Goal: Task Accomplishment & Management: Complete application form

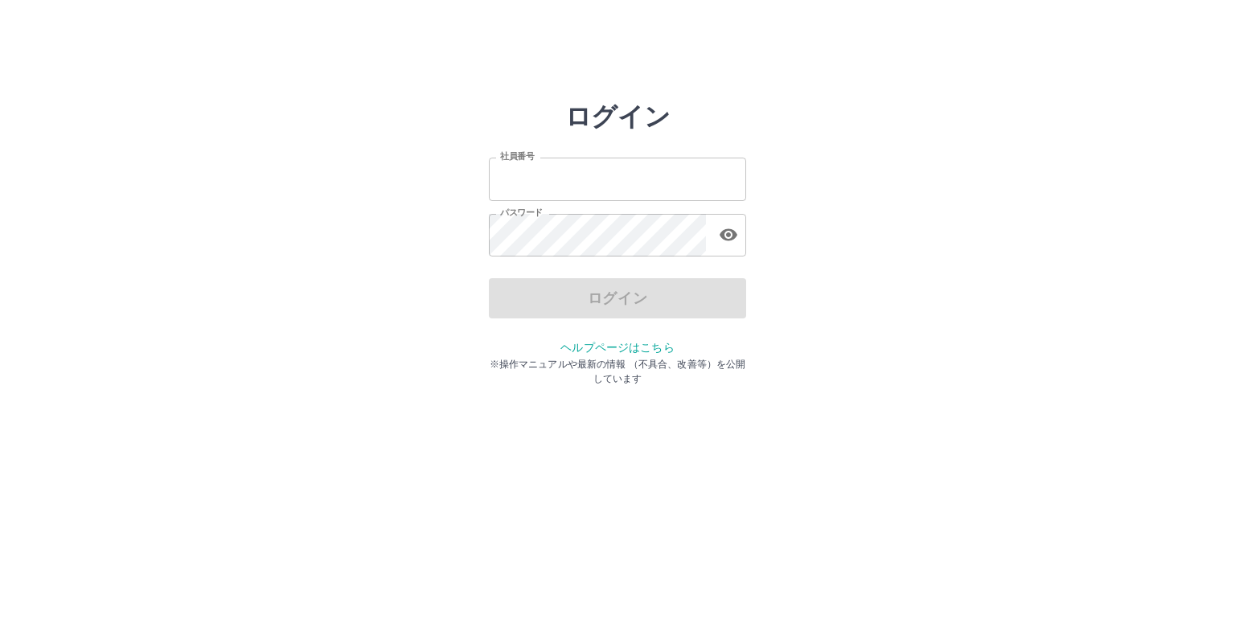
type input "*******"
click at [698, 307] on div "ログイン" at bounding box center [617, 298] width 257 height 40
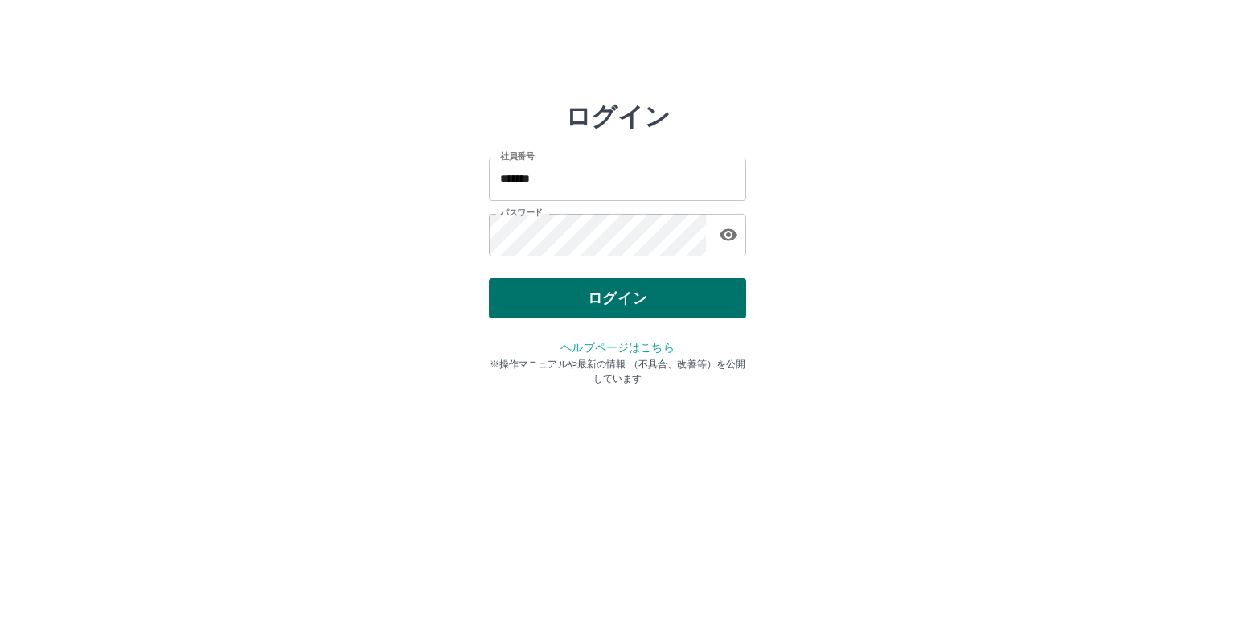
click at [700, 298] on button "ログイン" at bounding box center [617, 298] width 257 height 40
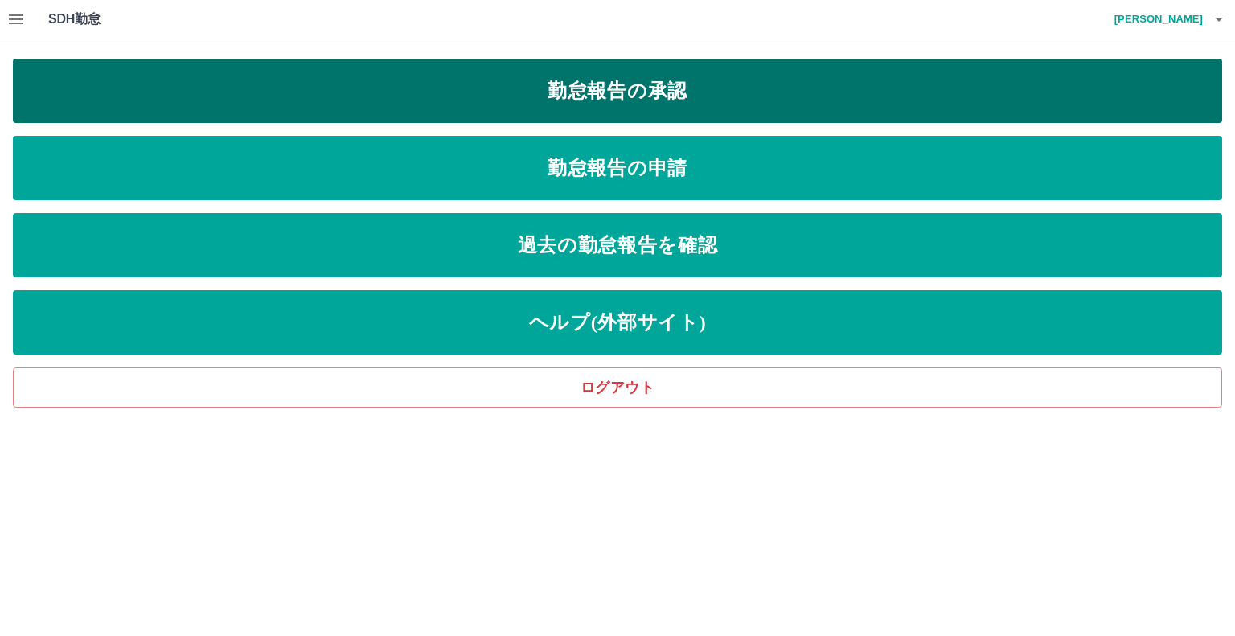
click at [687, 80] on link "勤怠報告の承認" at bounding box center [618, 91] width 1210 height 64
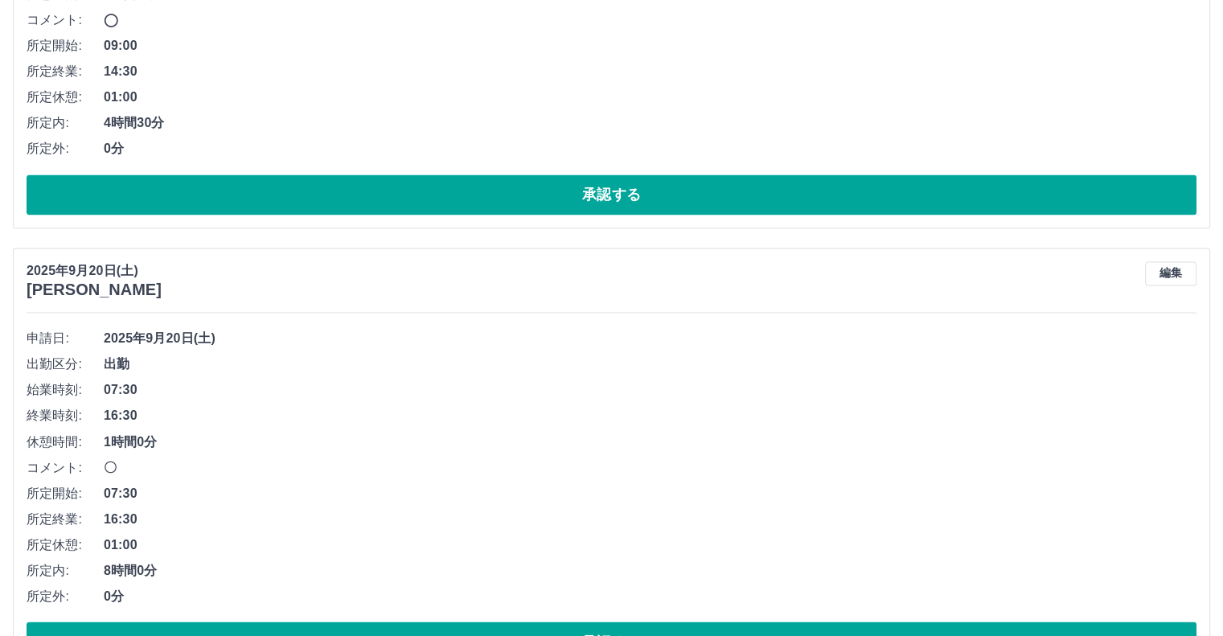
scroll to position [2815, 0]
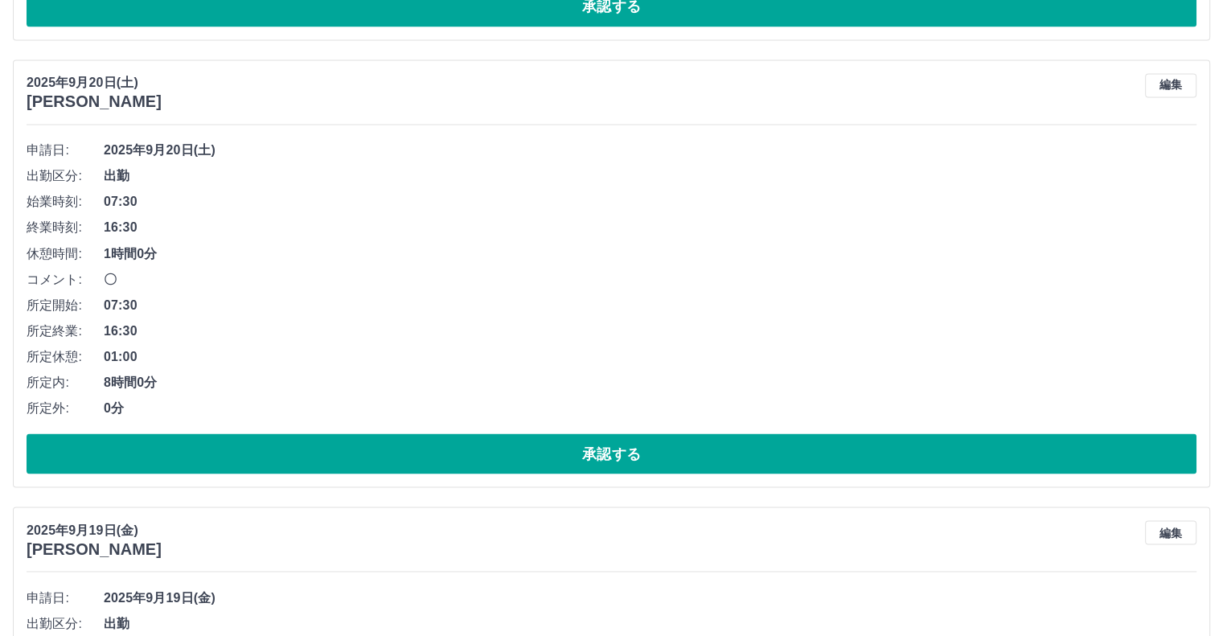
click at [1168, 84] on button "編集" at bounding box center [1170, 85] width 51 height 24
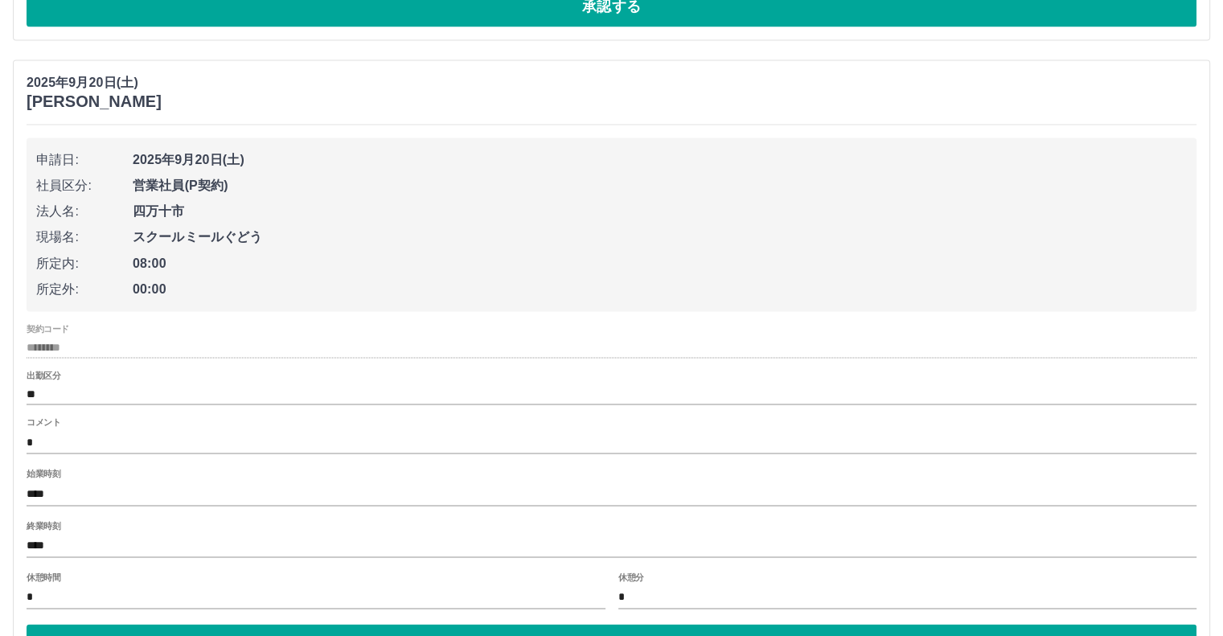
click at [240, 152] on span "2025年9月20日(土)" at bounding box center [660, 159] width 1054 height 19
click at [228, 158] on span "2025年9月20日(土)" at bounding box center [660, 159] width 1054 height 19
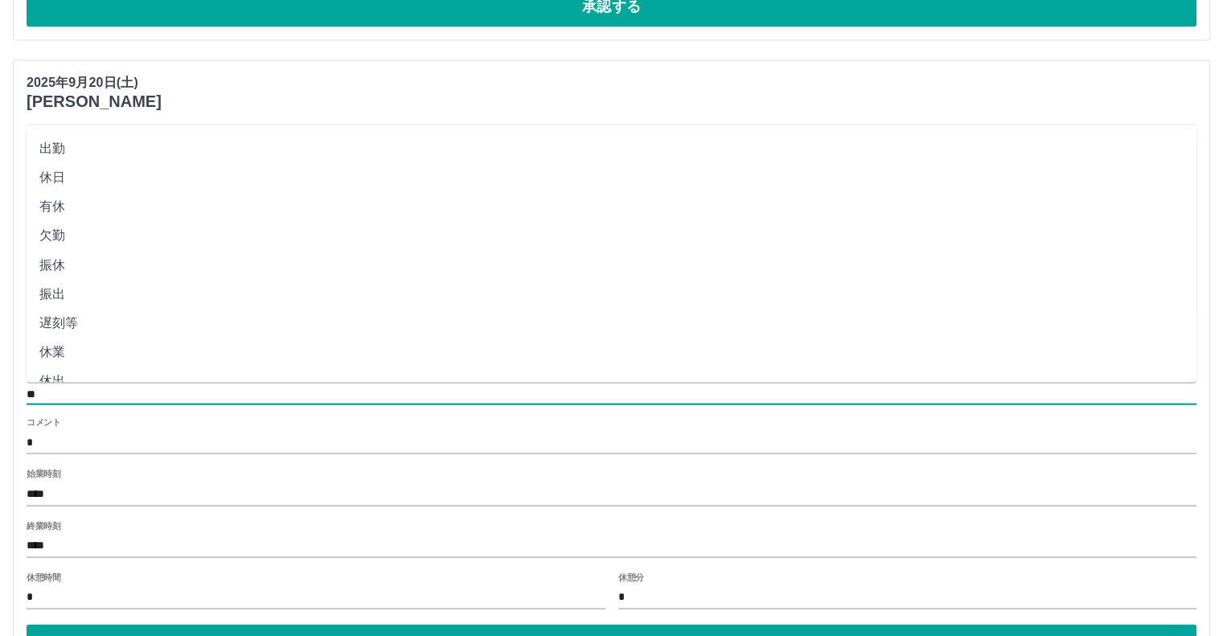
click at [71, 392] on input "**" at bounding box center [612, 394] width 1170 height 20
click at [96, 183] on li "休日" at bounding box center [612, 177] width 1170 height 29
type input "**"
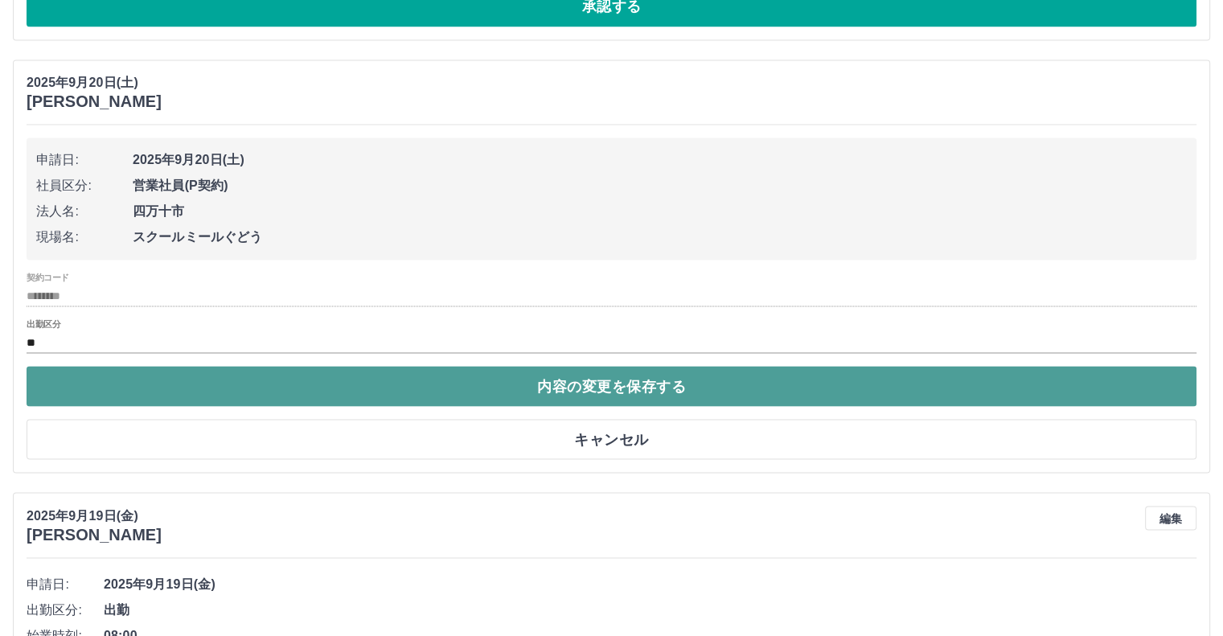
click at [290, 392] on button "内容の変更を保存する" at bounding box center [612, 386] width 1170 height 40
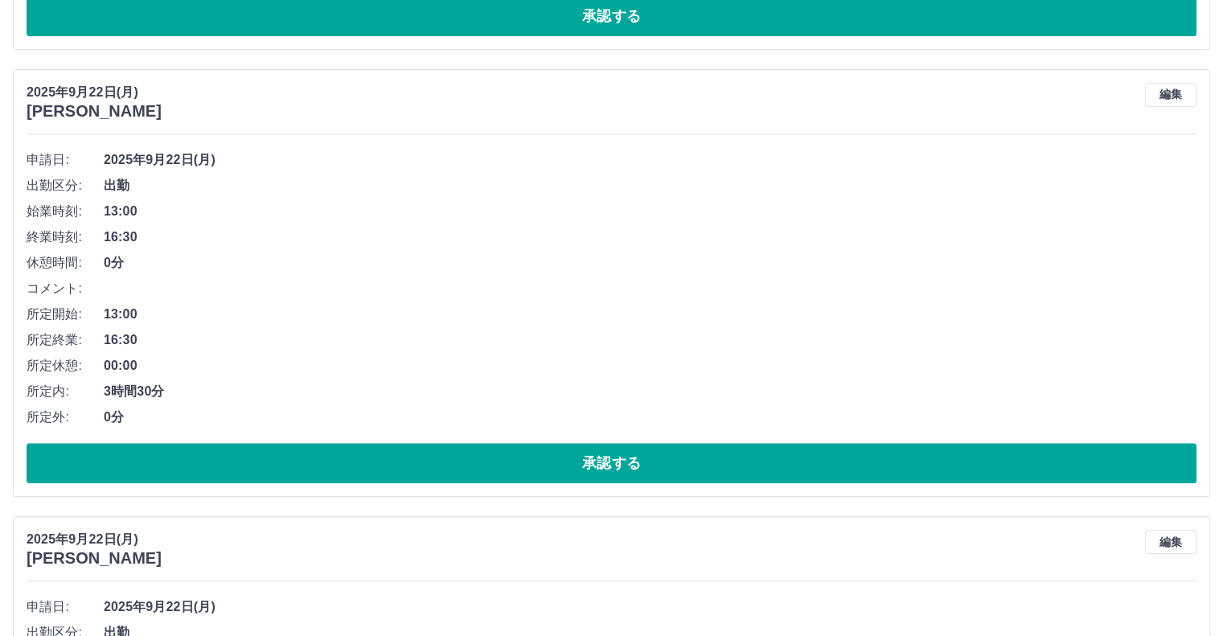
scroll to position [1206, 0]
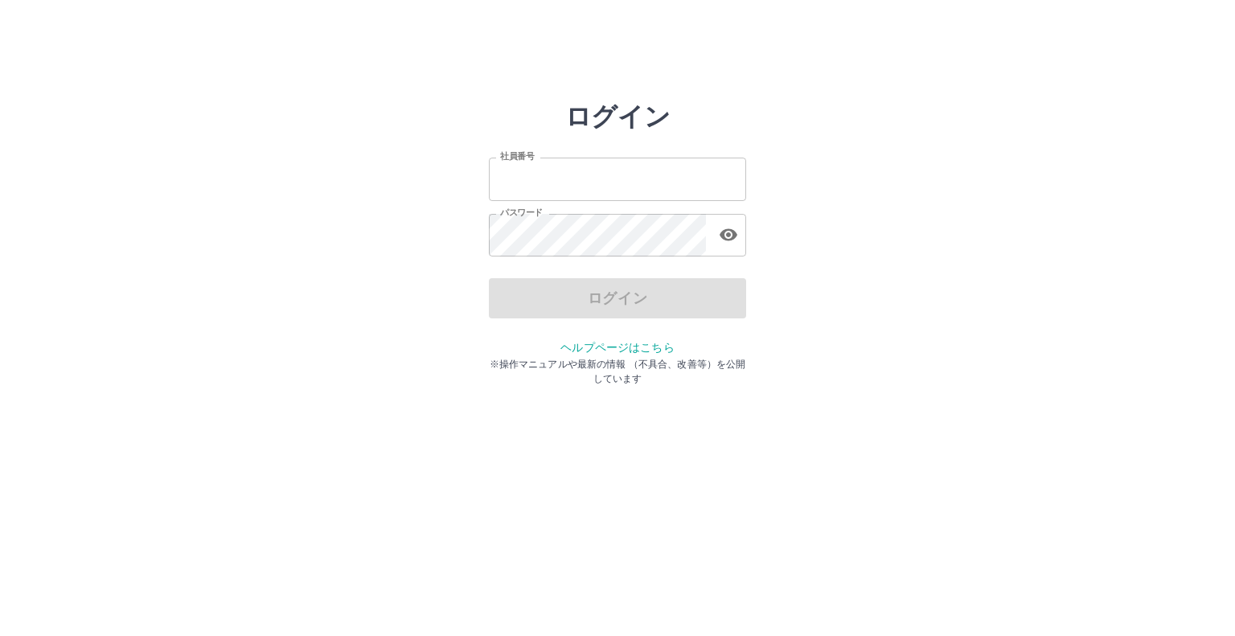
type input "*******"
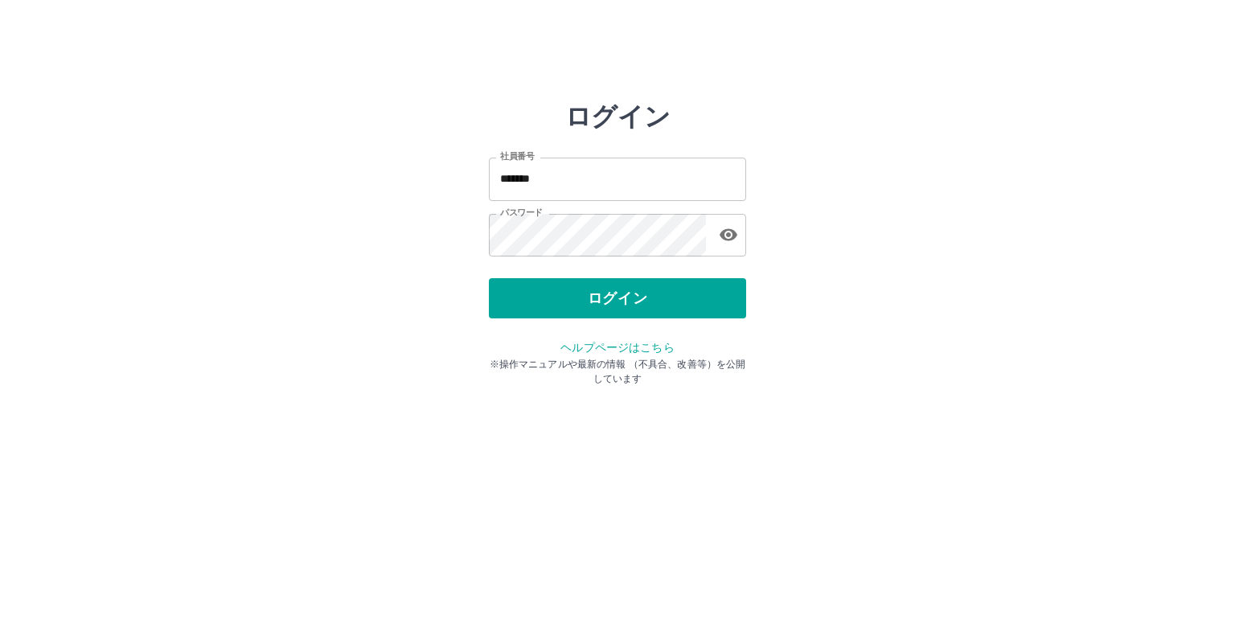
click at [569, 303] on div "ログイン" at bounding box center [617, 298] width 257 height 40
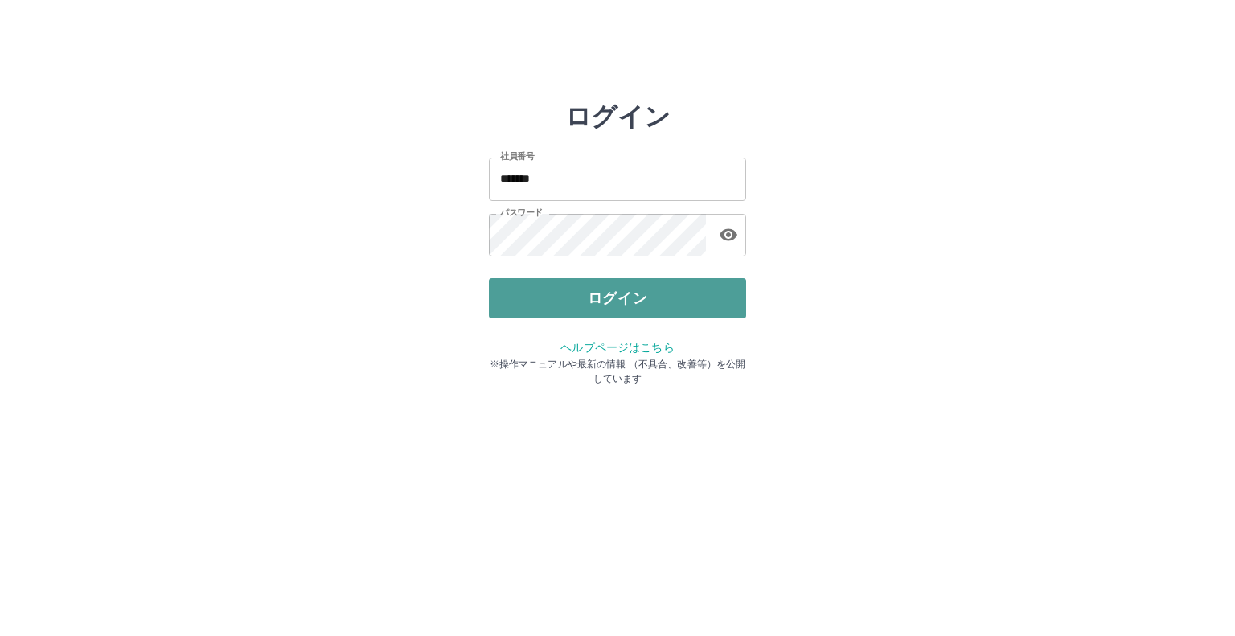
click at [563, 304] on button "ログイン" at bounding box center [617, 298] width 257 height 40
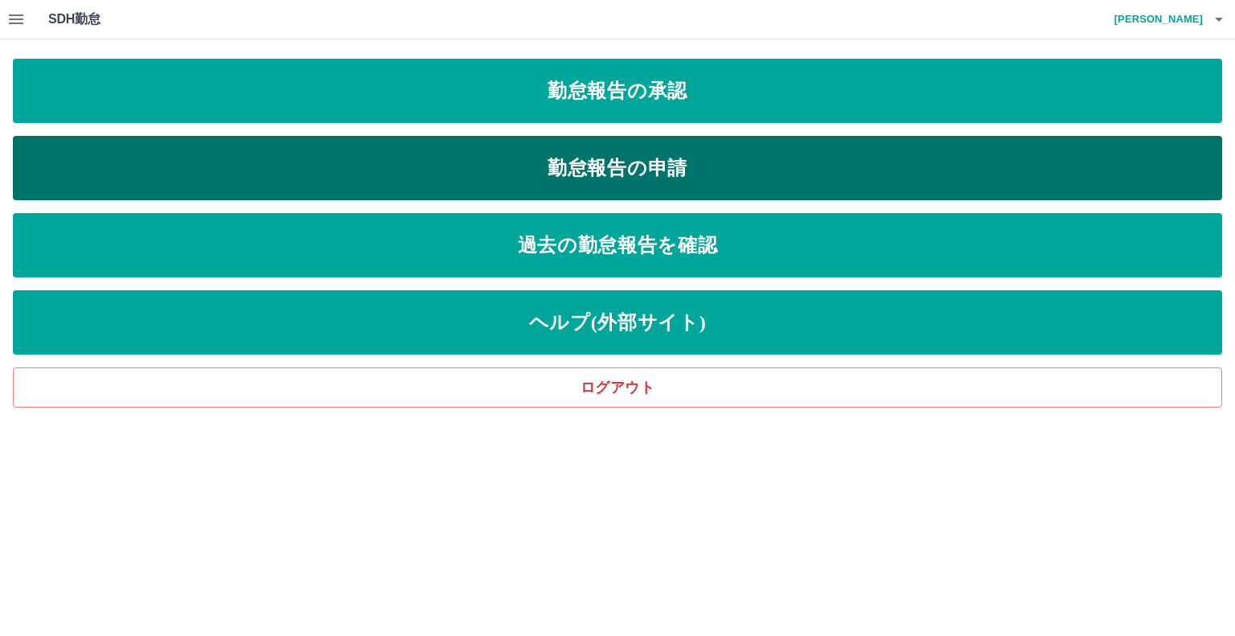
click at [620, 191] on link "勤怠報告の申請" at bounding box center [618, 168] width 1210 height 64
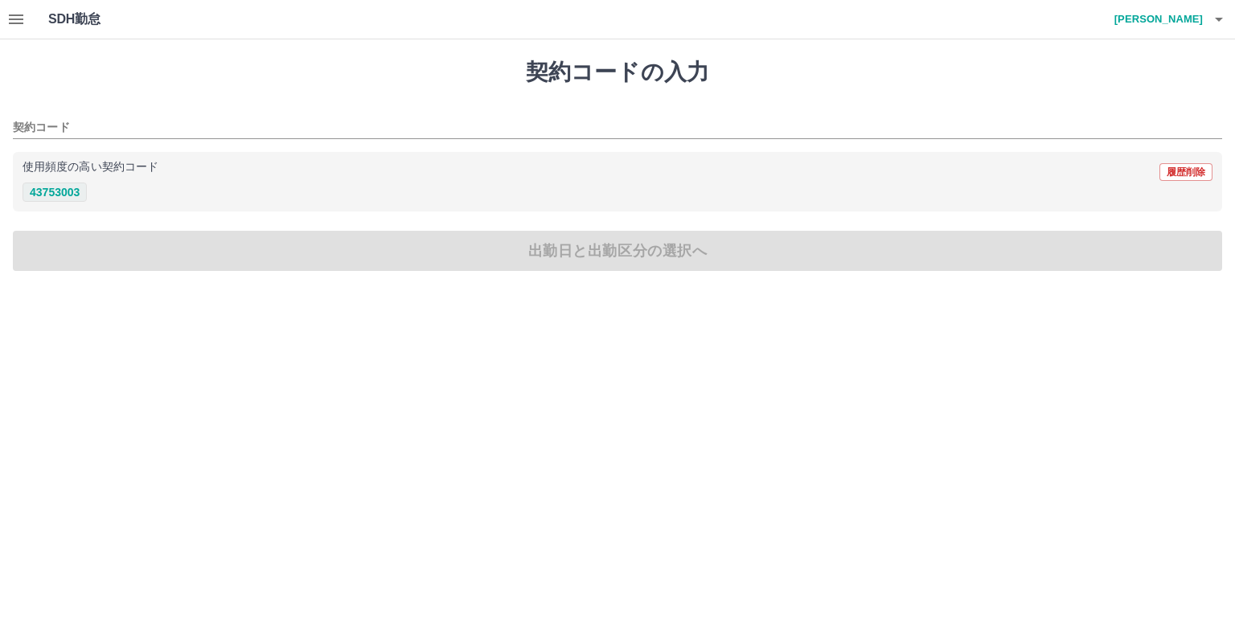
click at [68, 185] on button "43753003" at bounding box center [55, 192] width 64 height 19
type input "********"
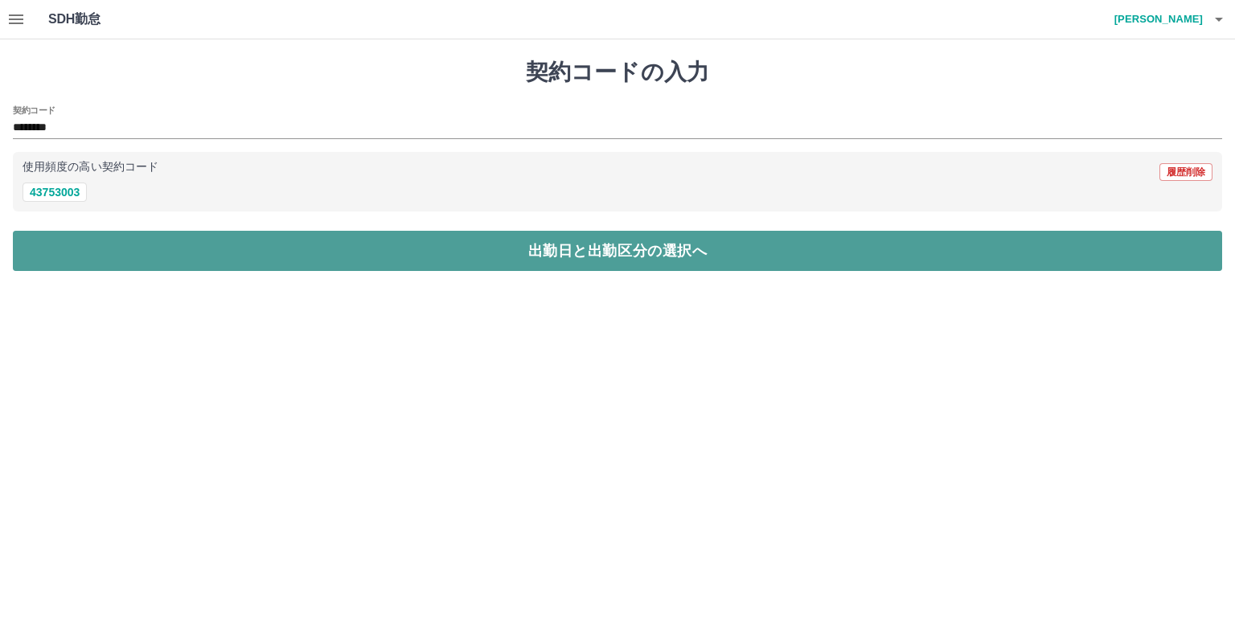
click at [228, 252] on button "出勤日と出勤区分の選択へ" at bounding box center [618, 251] width 1210 height 40
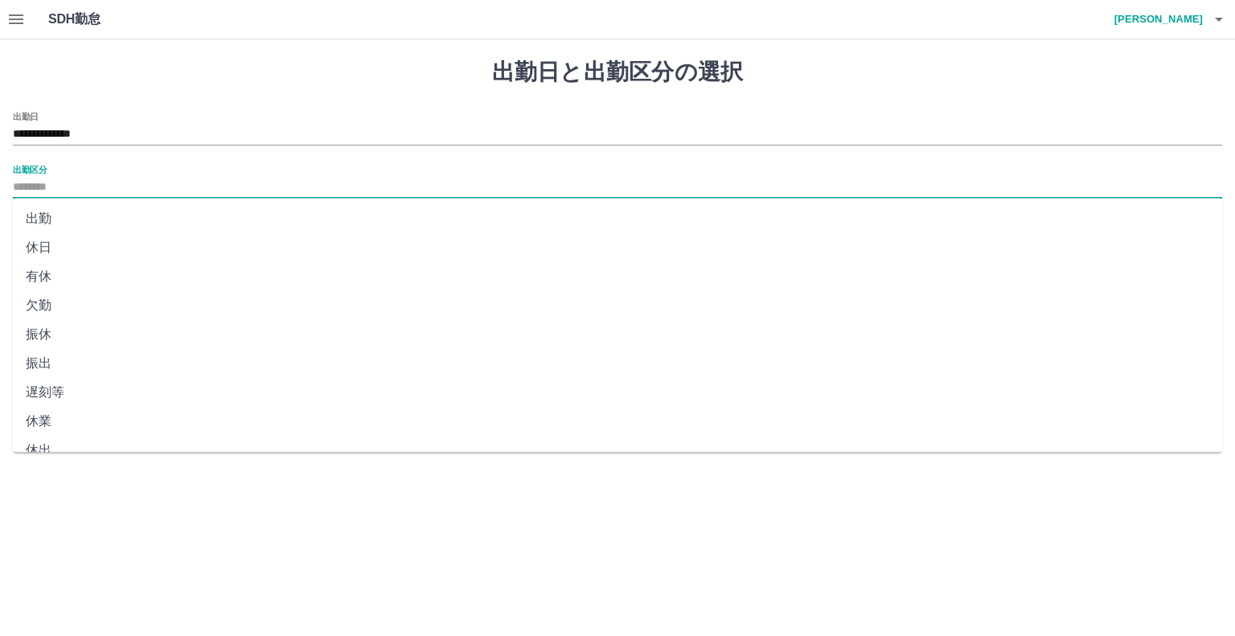
click at [72, 186] on input "出勤区分" at bounding box center [618, 188] width 1210 height 20
click at [124, 129] on input "**********" at bounding box center [618, 135] width 1210 height 20
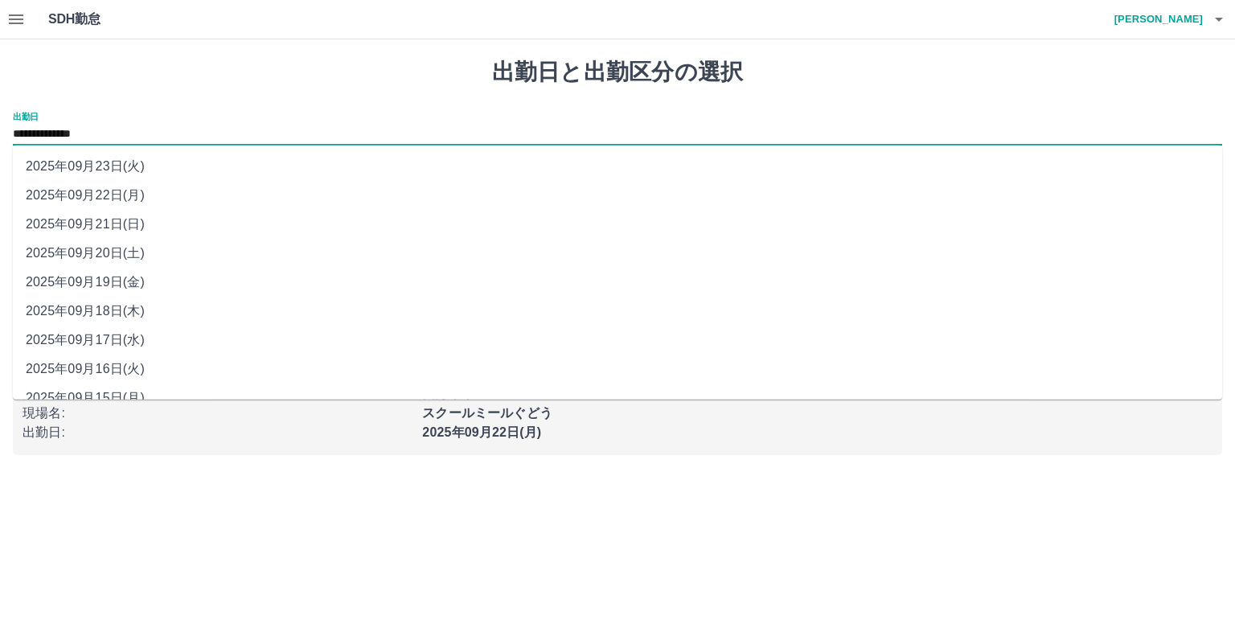
click at [139, 276] on li "2025年09月19日(金)" at bounding box center [618, 282] width 1210 height 29
type input "**********"
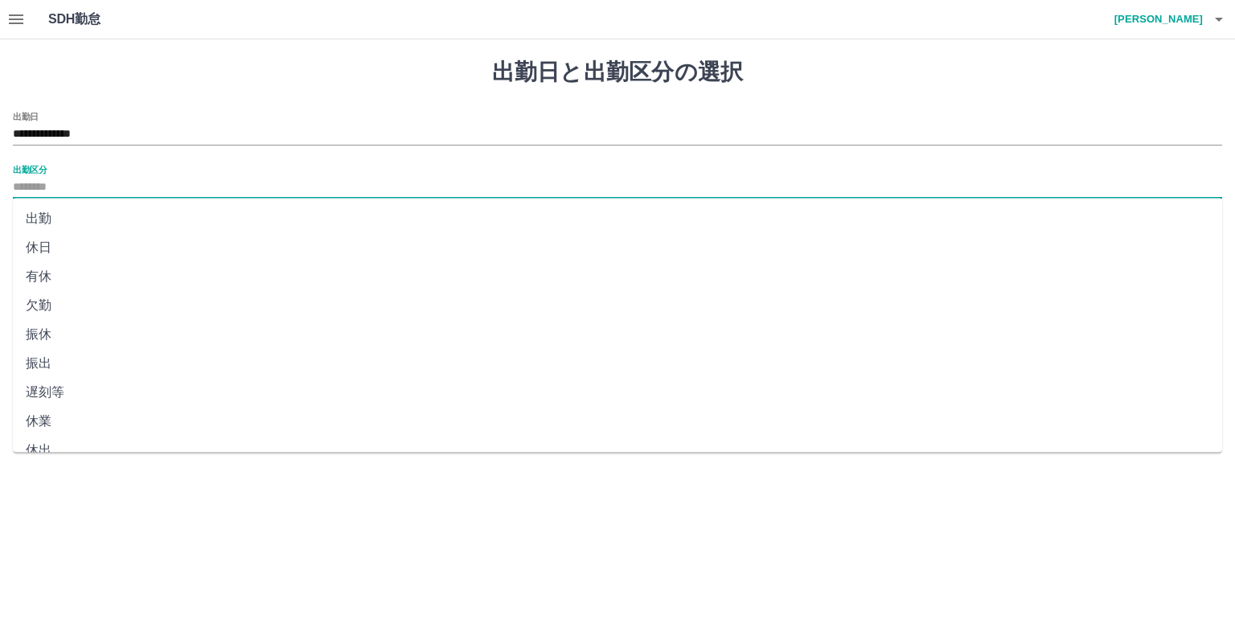
click at [109, 183] on input "出勤区分" at bounding box center [618, 188] width 1210 height 20
click at [57, 219] on li "出勤" at bounding box center [618, 218] width 1210 height 29
type input "**"
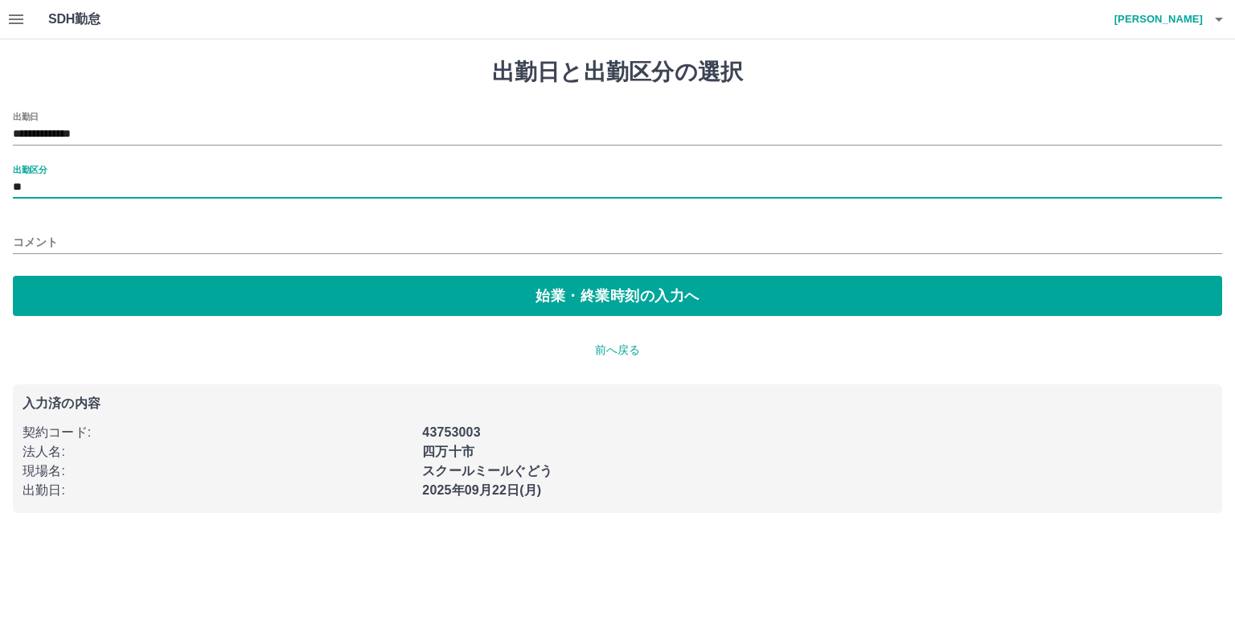
click at [65, 243] on input "コメント" at bounding box center [618, 242] width 1210 height 23
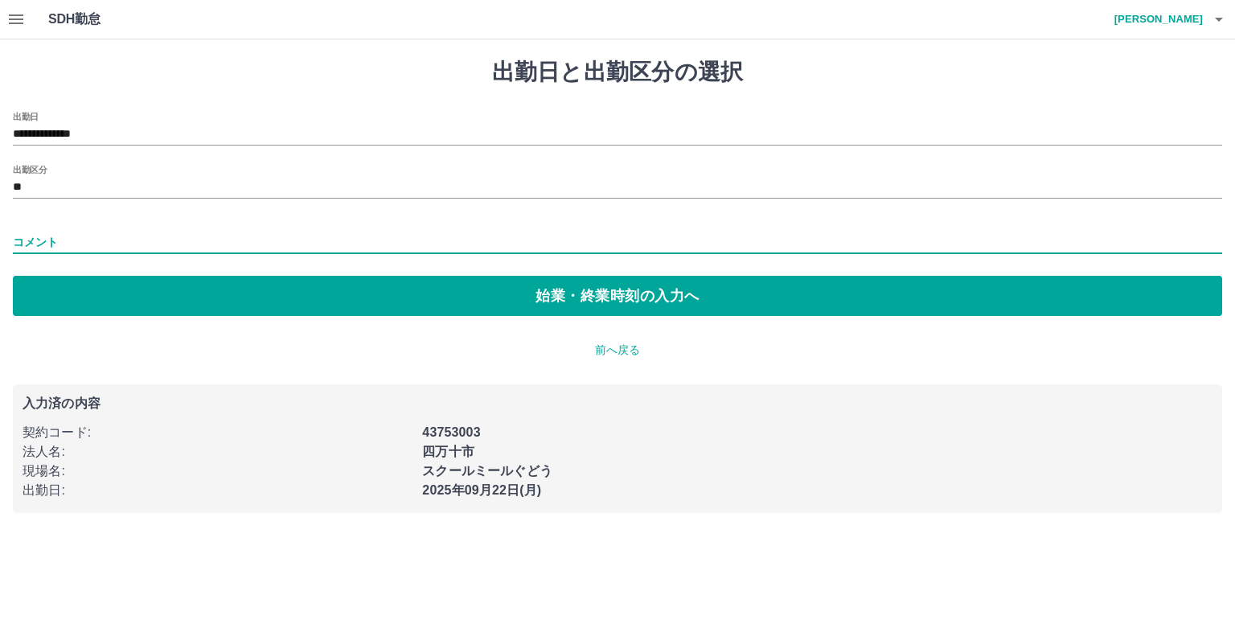
type input "*"
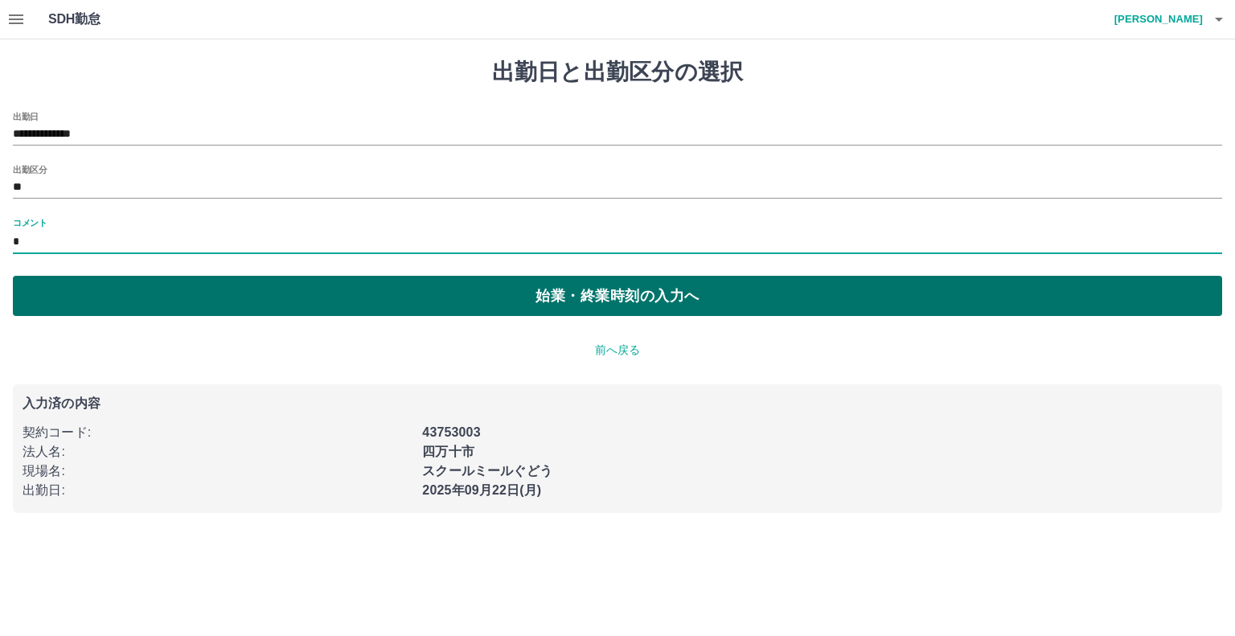
click at [122, 295] on button "始業・終業時刻の入力へ" at bounding box center [618, 296] width 1210 height 40
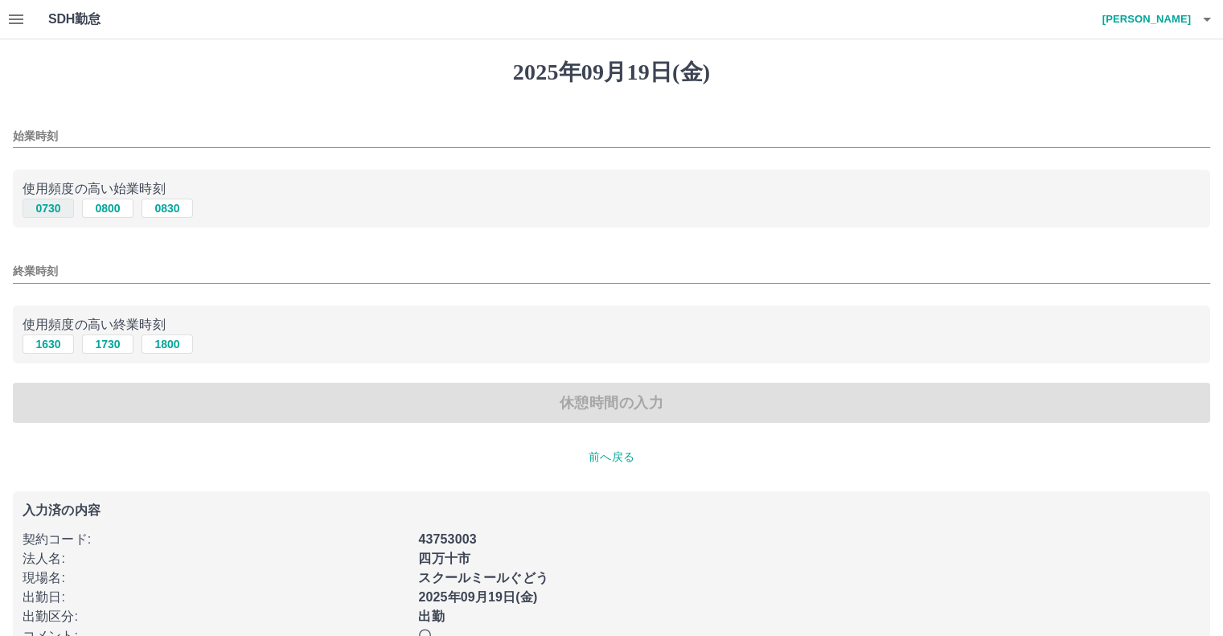
click at [51, 207] on button "0730" at bounding box center [48, 208] width 51 height 19
type input "****"
click at [65, 346] on button "1630" at bounding box center [48, 344] width 51 height 19
type input "****"
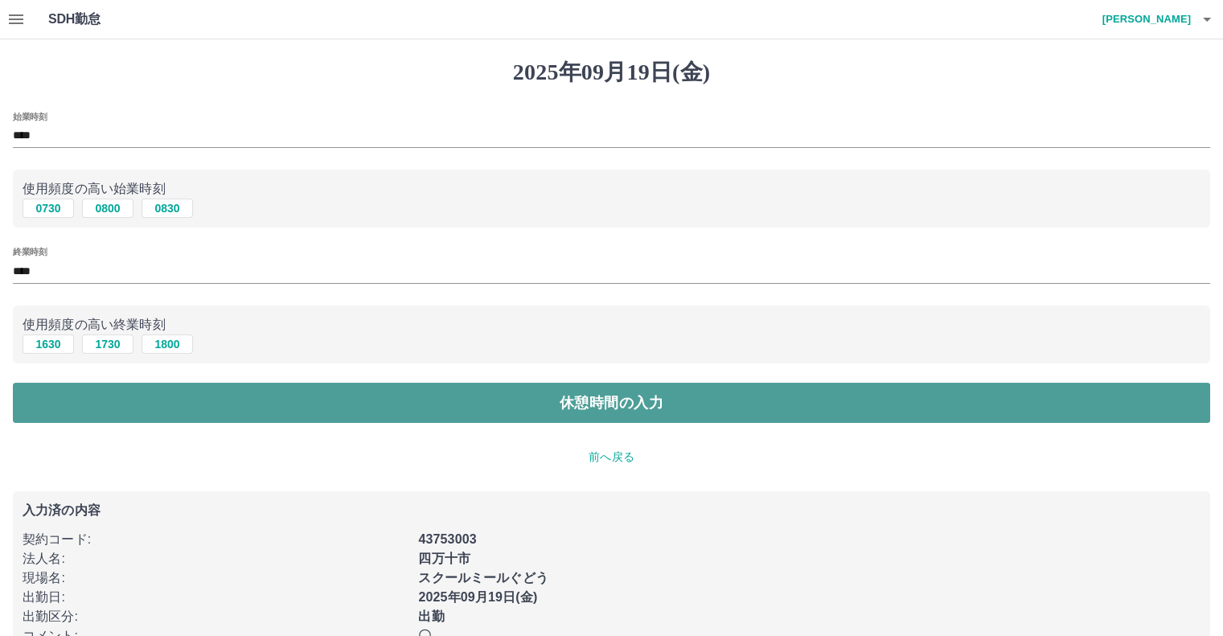
click at [251, 411] on button "休憩時間の入力" at bounding box center [612, 403] width 1198 height 40
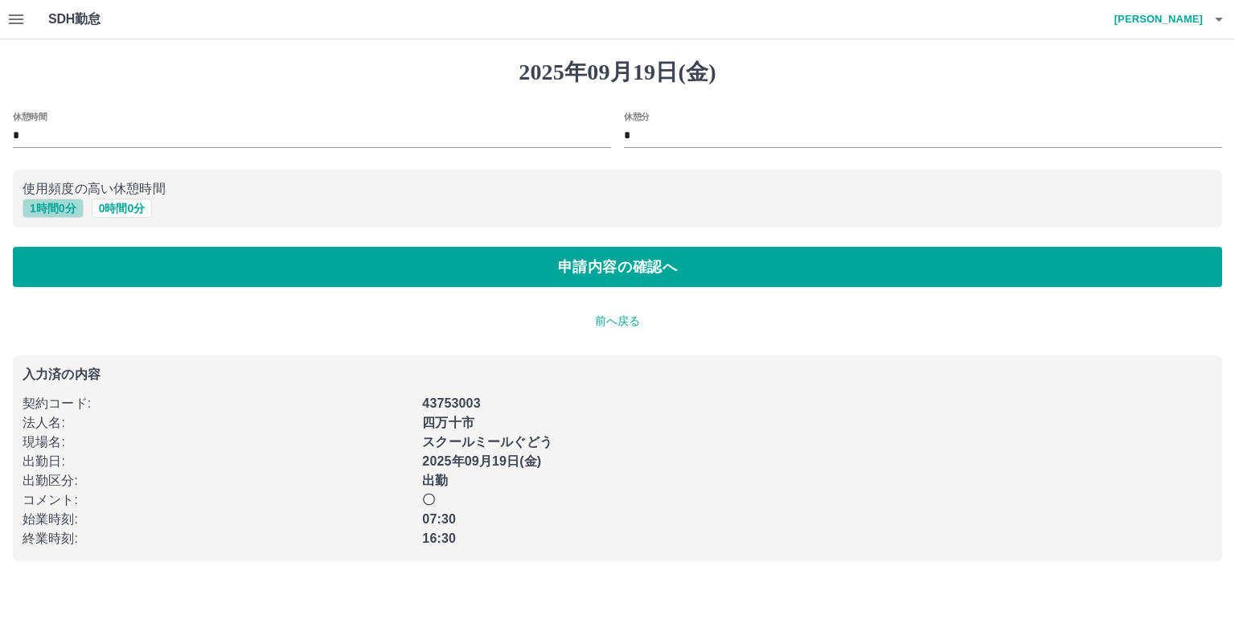
click at [40, 205] on button "1 時間 0 分" at bounding box center [53, 208] width 61 height 19
type input "*"
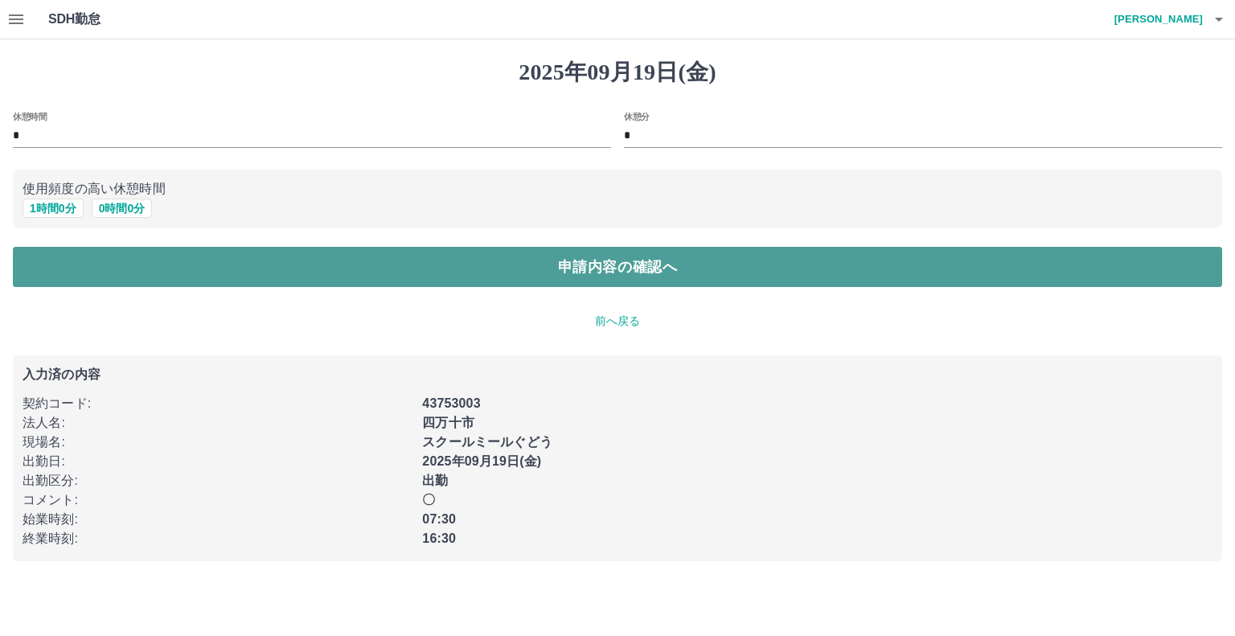
click at [194, 273] on button "申請内容の確認へ" at bounding box center [618, 267] width 1210 height 40
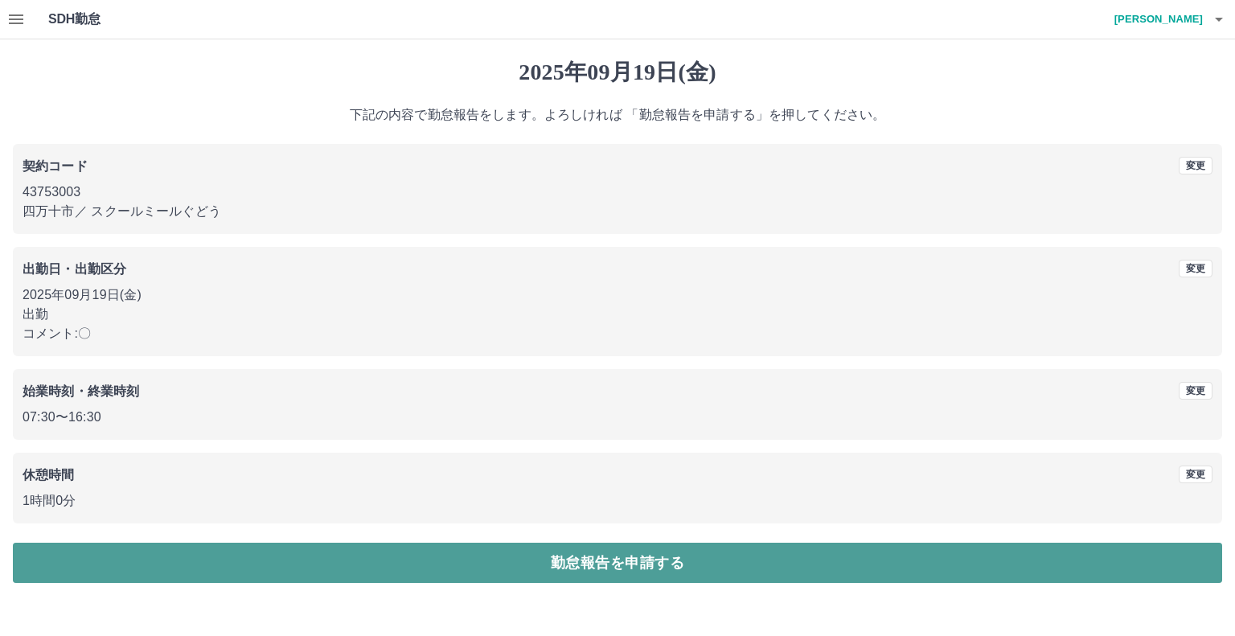
click at [489, 578] on button "勤怠報告を申請する" at bounding box center [618, 563] width 1210 height 40
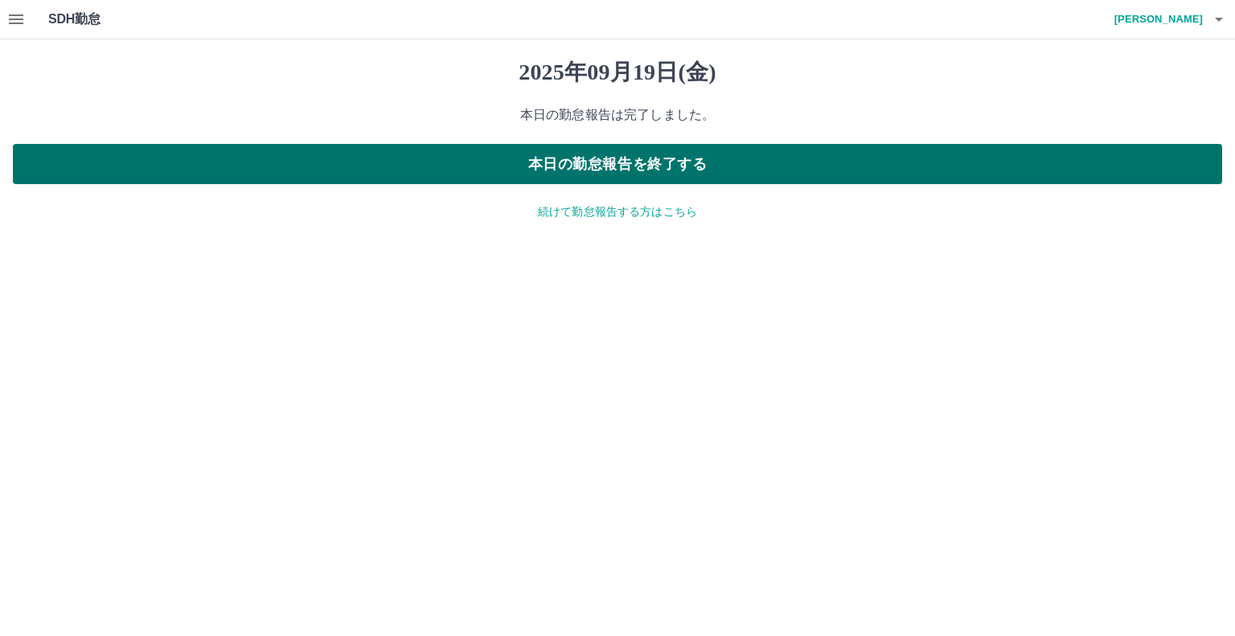
click at [525, 179] on button "本日の勤怠報告を終了する" at bounding box center [618, 164] width 1210 height 40
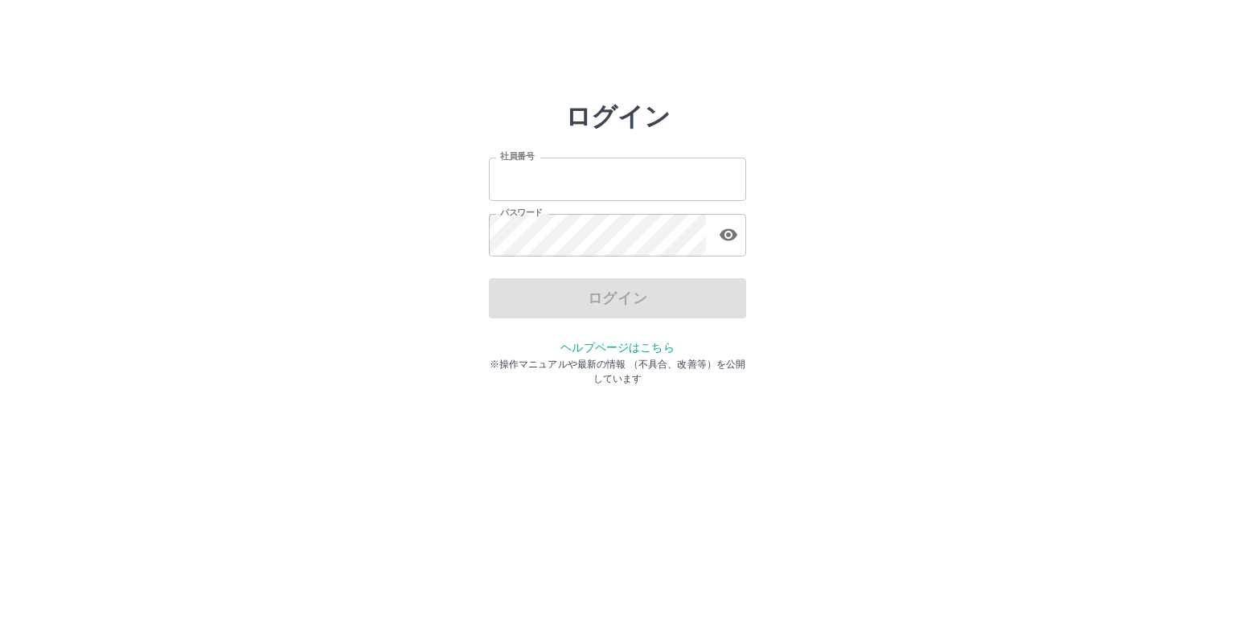
type input "*******"
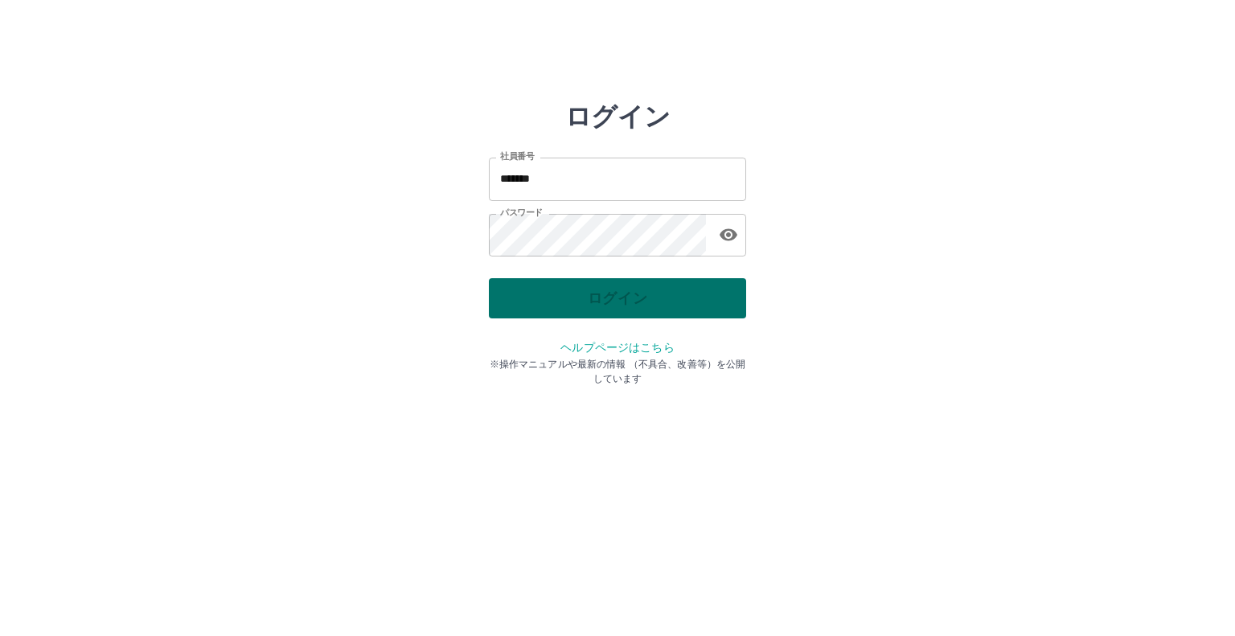
click at [703, 305] on div "ログイン" at bounding box center [617, 298] width 257 height 40
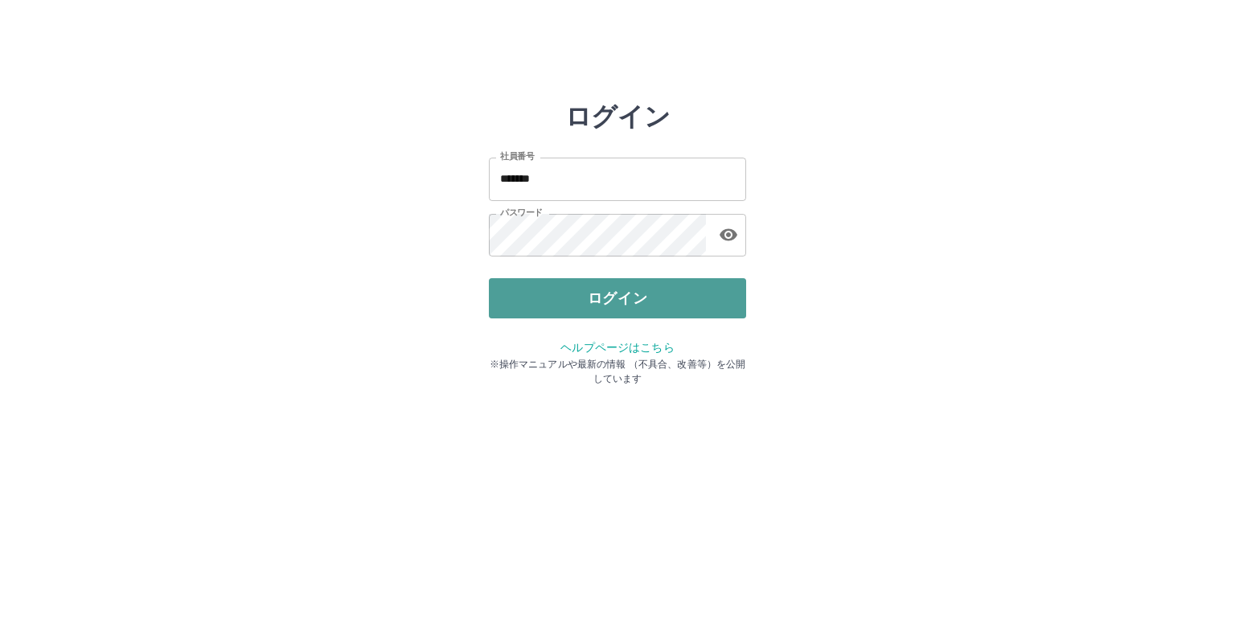
click at [695, 305] on button "ログイン" at bounding box center [617, 298] width 257 height 40
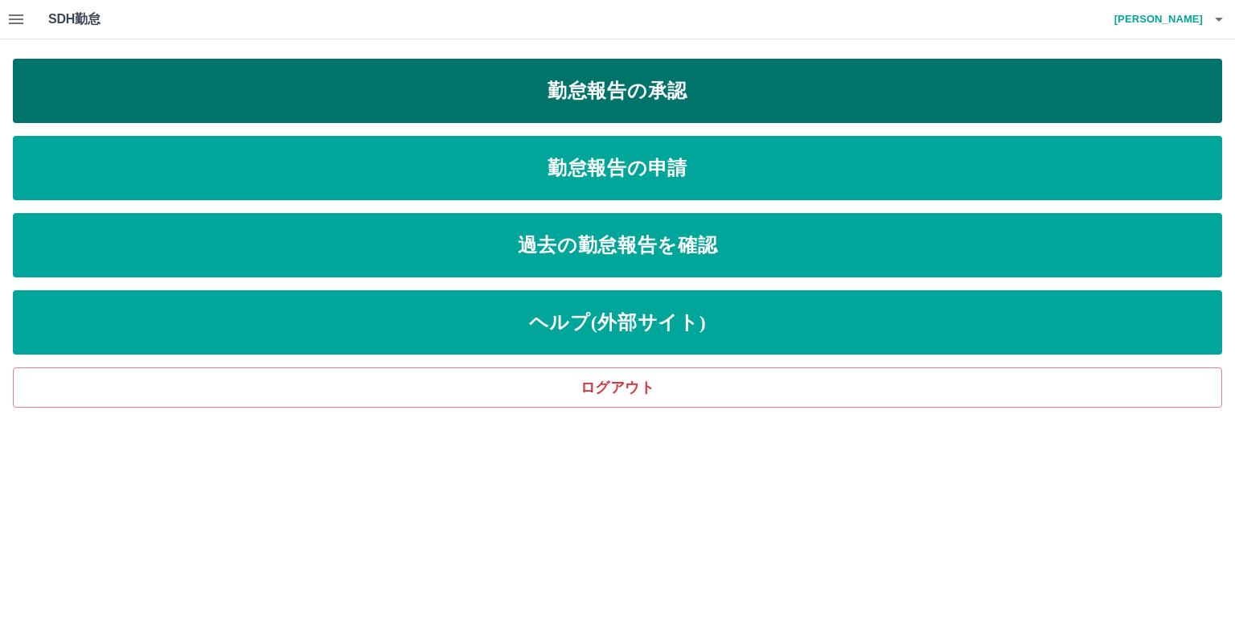
click at [615, 96] on link "勤怠報告の承認" at bounding box center [618, 91] width 1210 height 64
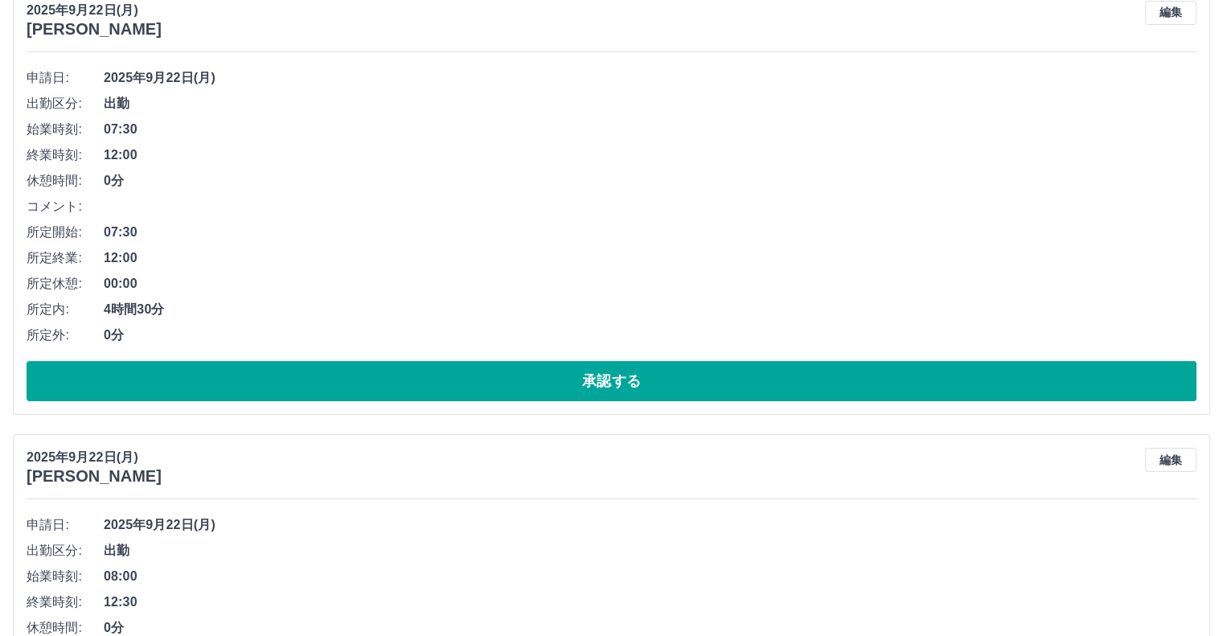
scroll to position [80, 0]
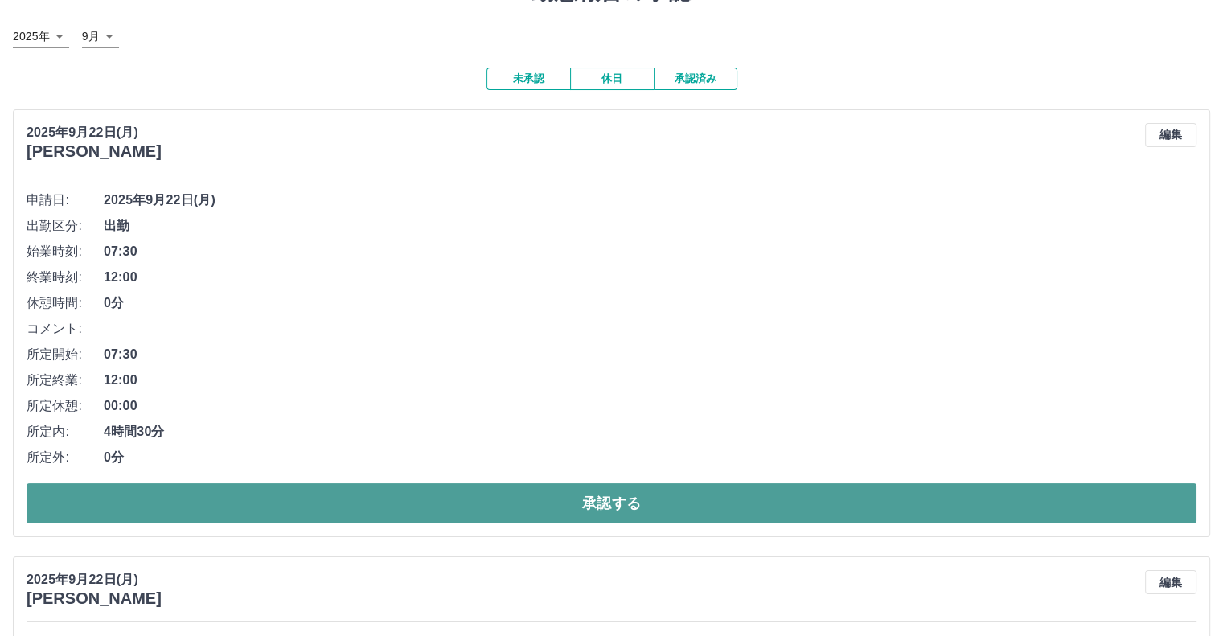
click at [564, 502] on button "承認する" at bounding box center [612, 503] width 1170 height 40
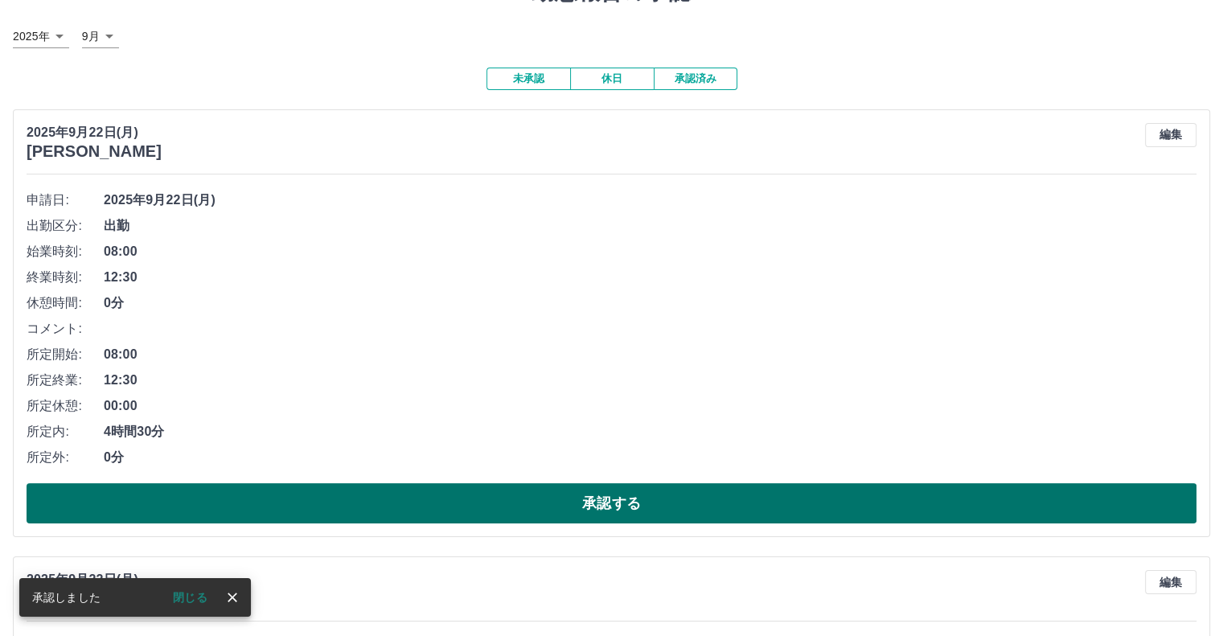
click at [575, 491] on button "承認する" at bounding box center [612, 503] width 1170 height 40
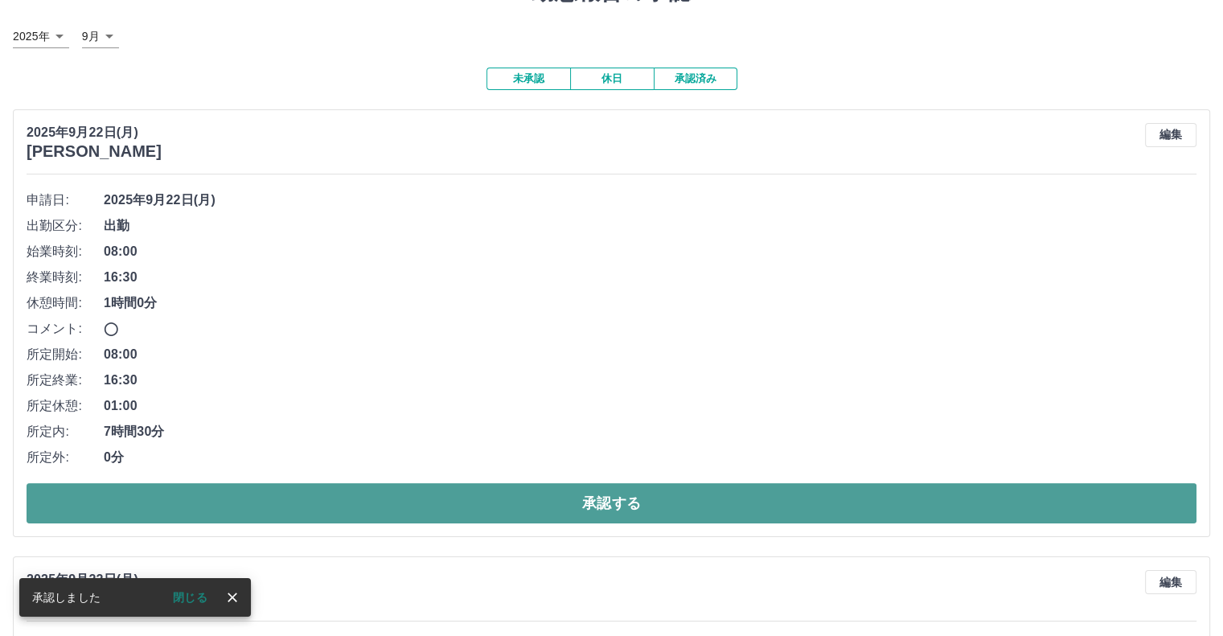
click at [576, 488] on button "承認する" at bounding box center [612, 503] width 1170 height 40
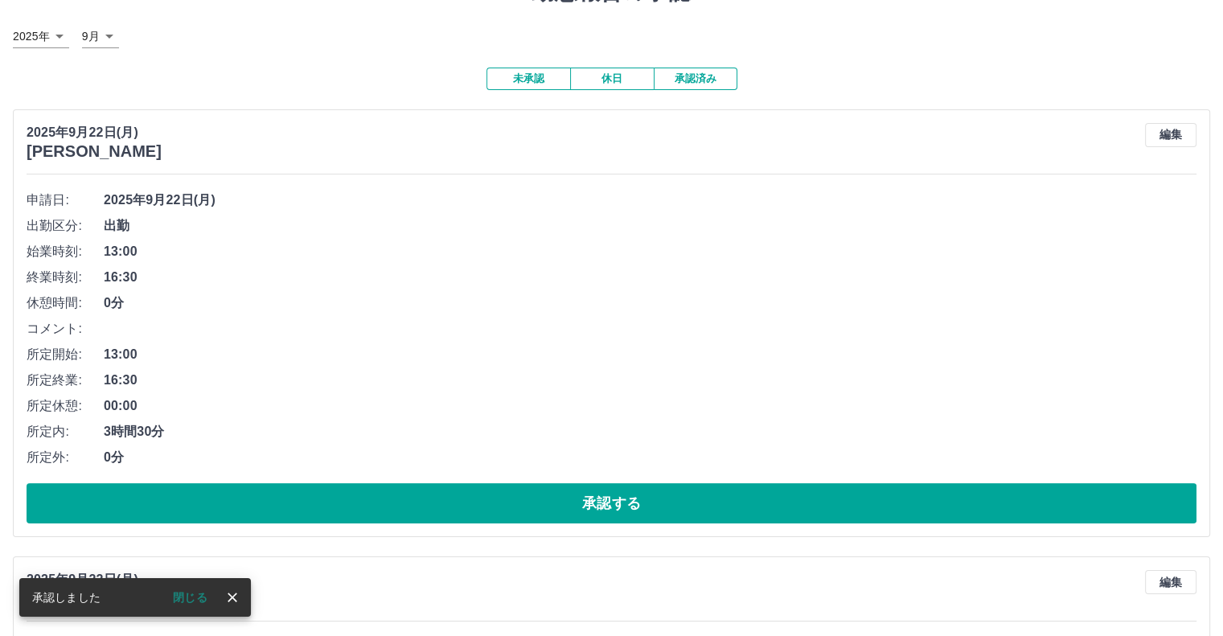
click at [576, 488] on button "承認する" at bounding box center [612, 503] width 1170 height 40
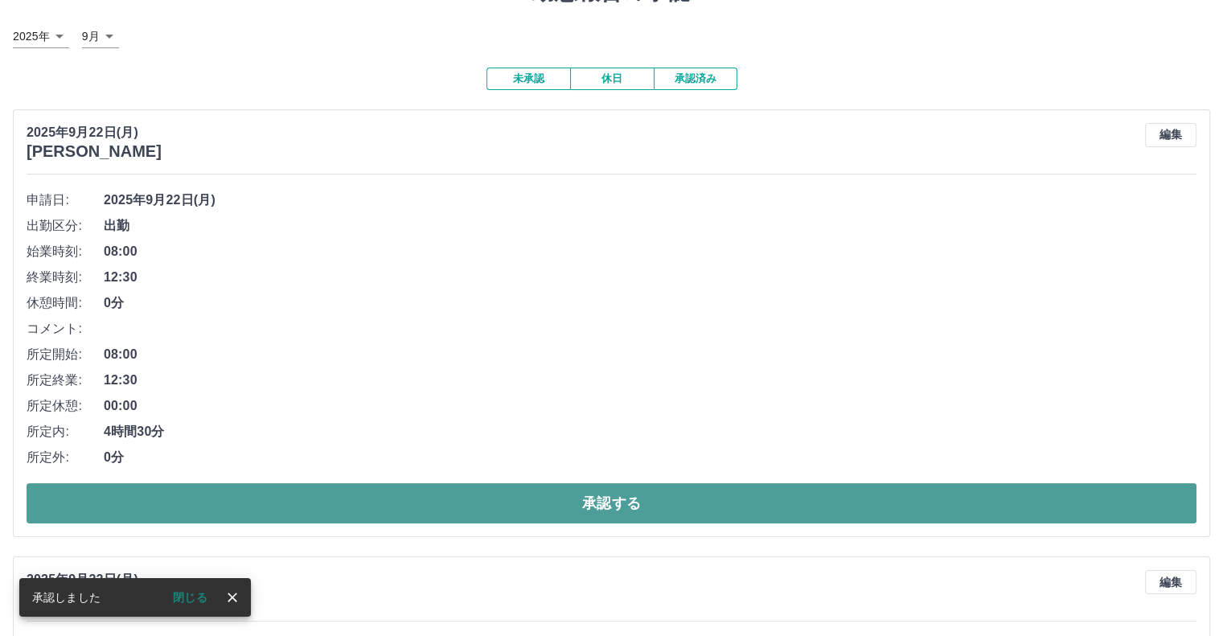
click at [576, 489] on button "承認する" at bounding box center [612, 503] width 1170 height 40
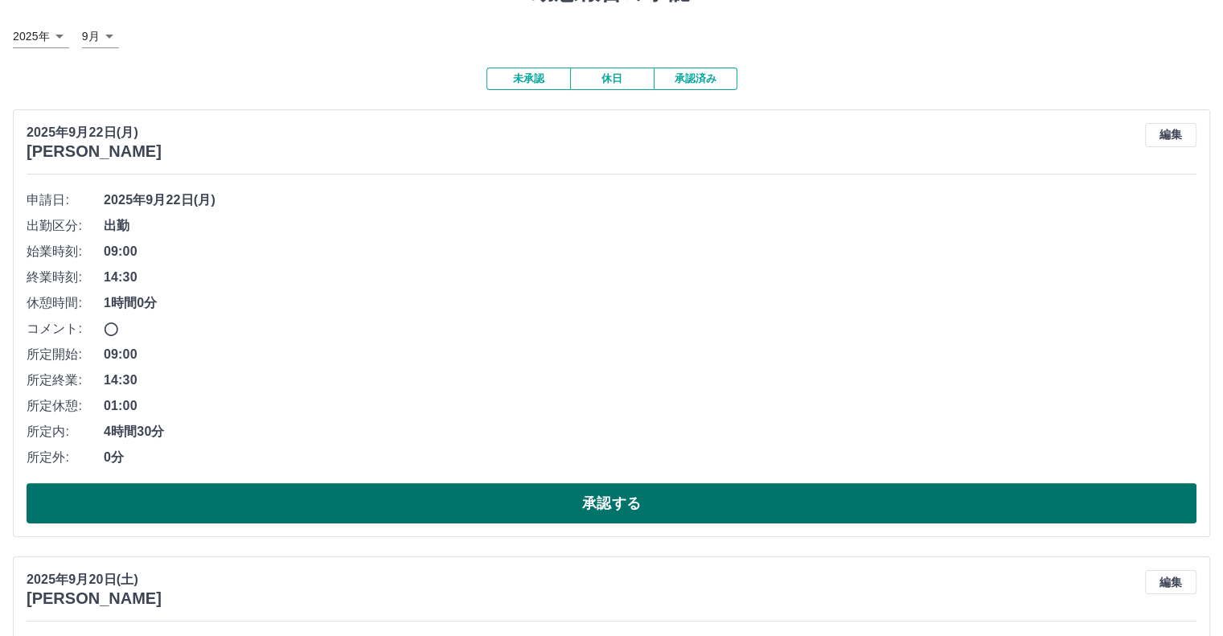
click at [577, 495] on button "承認する" at bounding box center [612, 503] width 1170 height 40
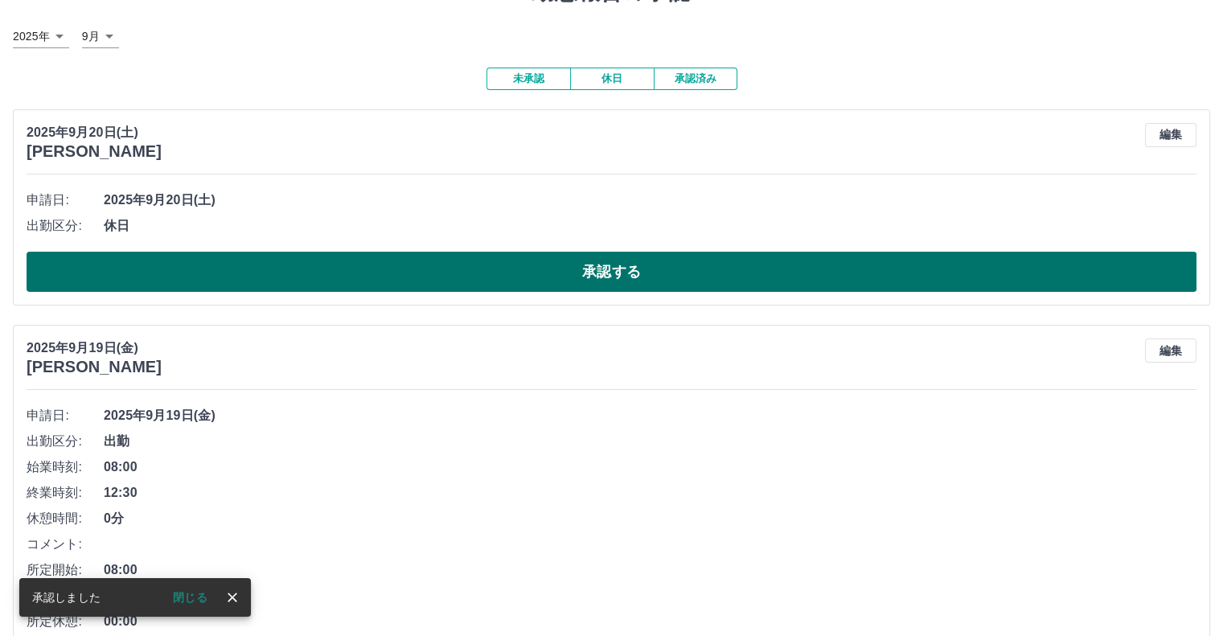
click at [585, 274] on button "承認する" at bounding box center [612, 272] width 1170 height 40
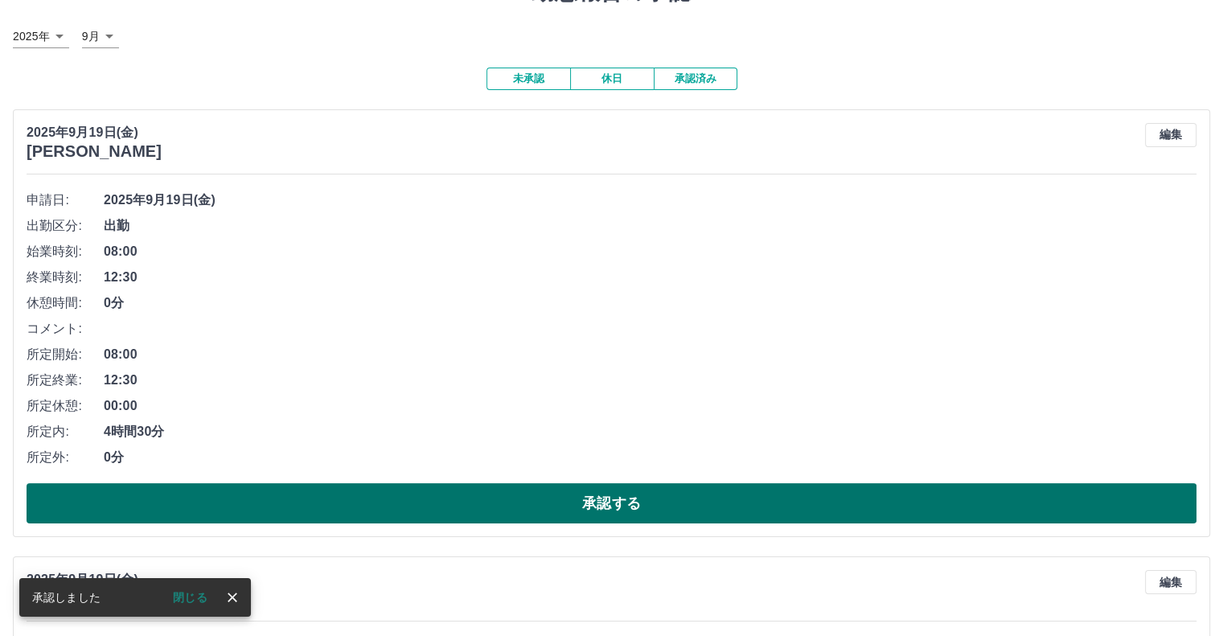
click at [560, 485] on button "承認する" at bounding box center [612, 503] width 1170 height 40
click at [571, 495] on button "承認する" at bounding box center [612, 503] width 1170 height 40
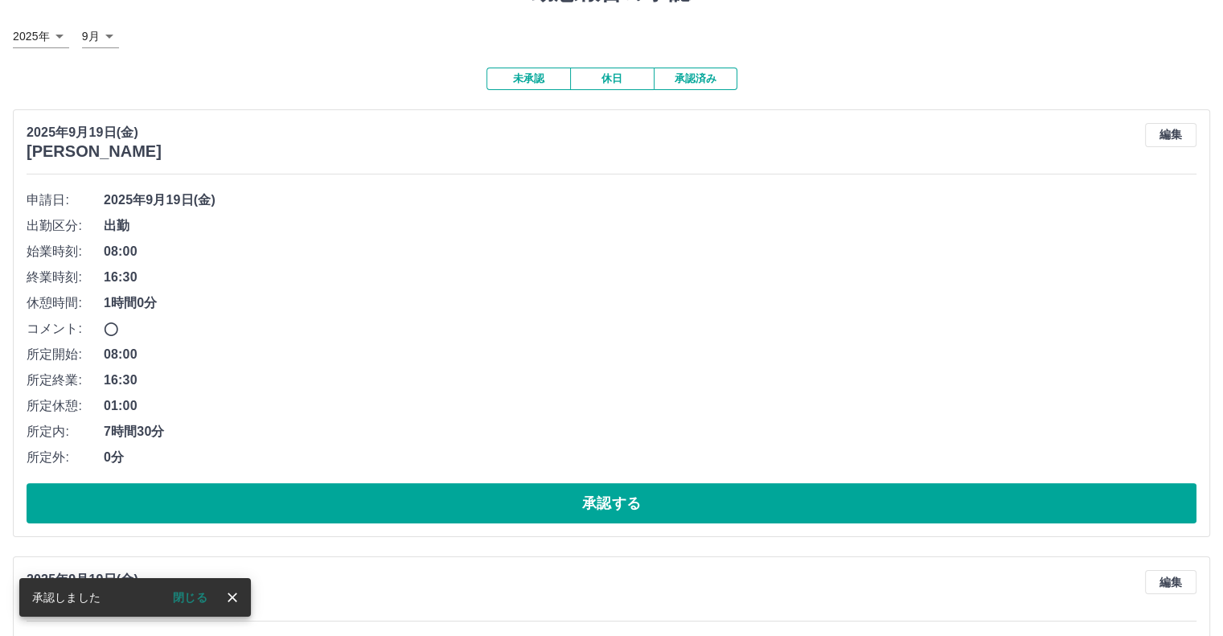
click at [571, 495] on button "承認する" at bounding box center [612, 503] width 1170 height 40
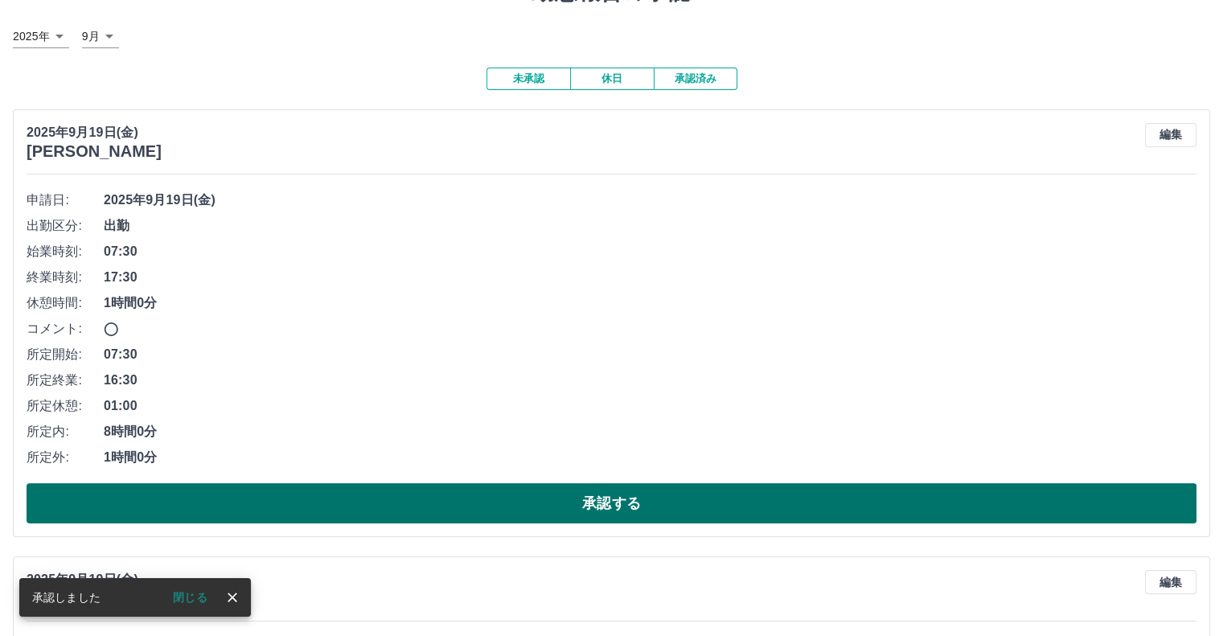
click at [577, 498] on button "承認する" at bounding box center [612, 503] width 1170 height 40
click at [577, 499] on button "承認する" at bounding box center [612, 503] width 1170 height 40
click at [582, 497] on button "承認する" at bounding box center [612, 503] width 1170 height 40
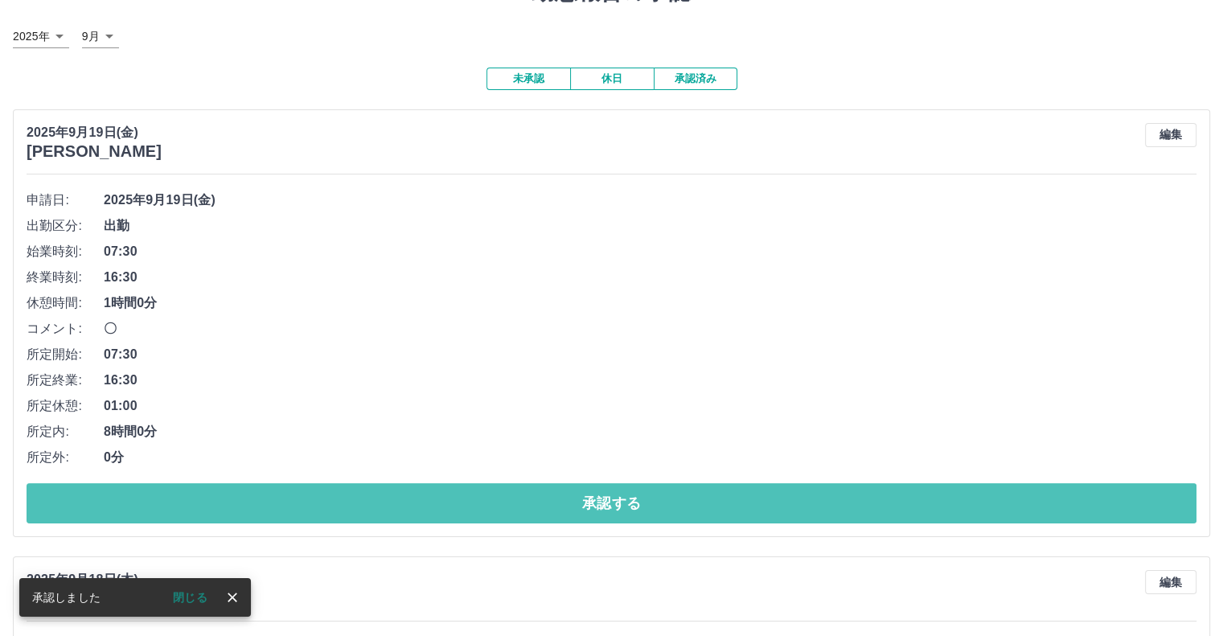
click at [584, 497] on button "承認する" at bounding box center [612, 503] width 1170 height 40
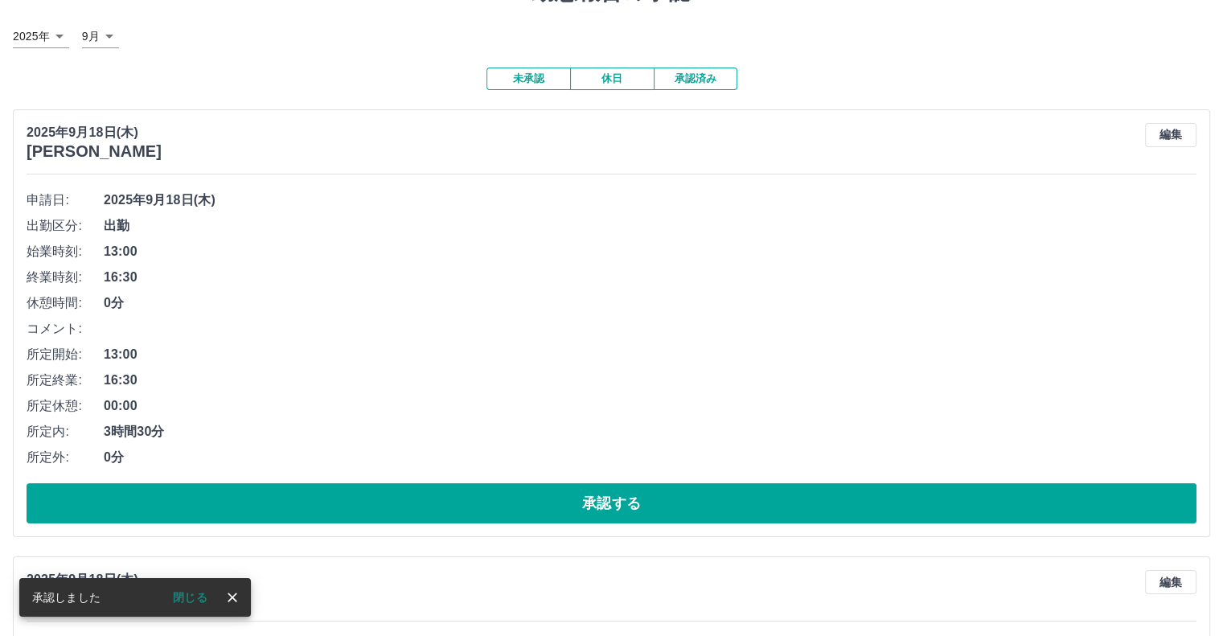
click at [584, 497] on button "承認する" at bounding box center [612, 503] width 1170 height 40
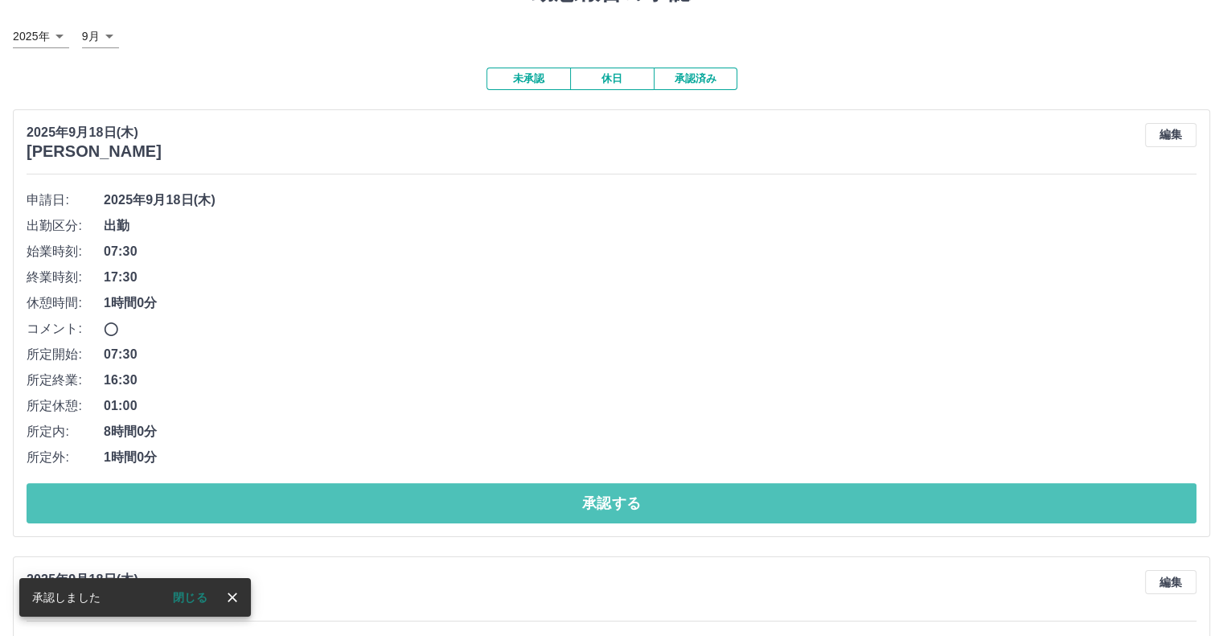
click at [584, 497] on button "承認する" at bounding box center [612, 503] width 1170 height 40
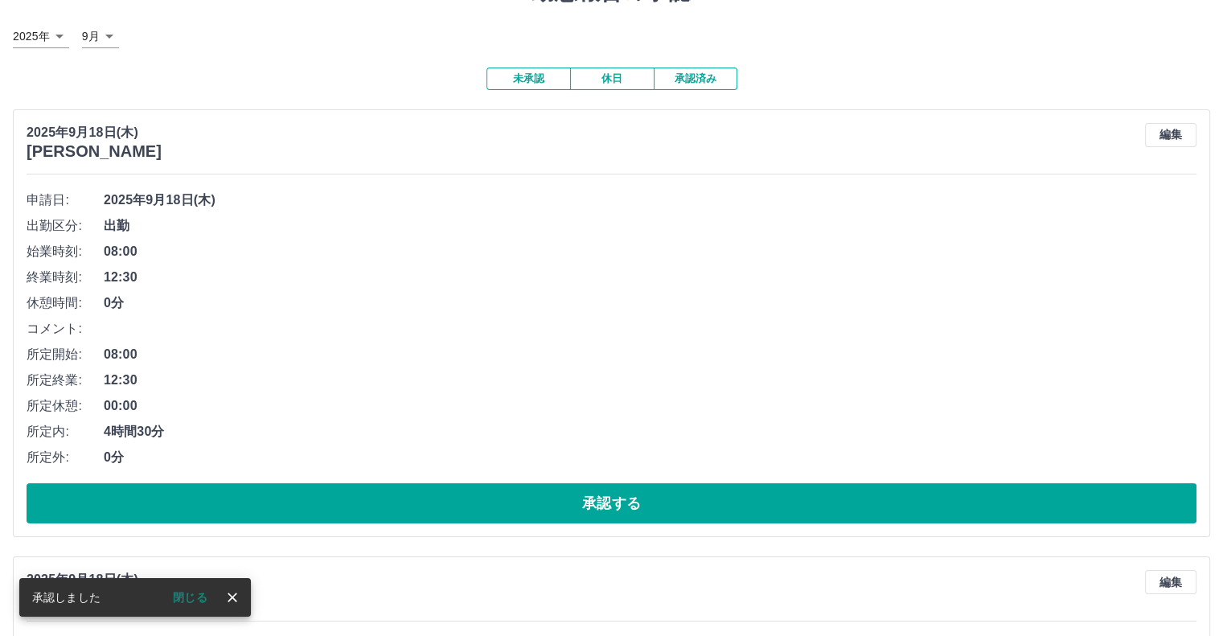
click at [584, 497] on button "承認する" at bounding box center [612, 503] width 1170 height 40
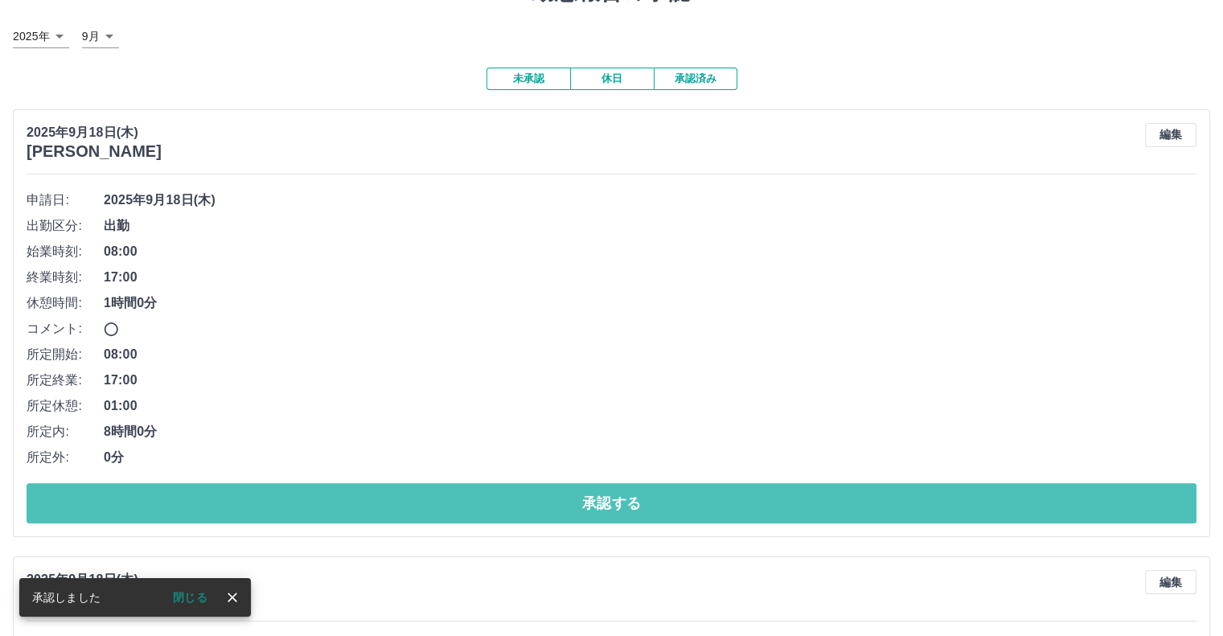
click at [587, 494] on button "承認する" at bounding box center [612, 503] width 1170 height 40
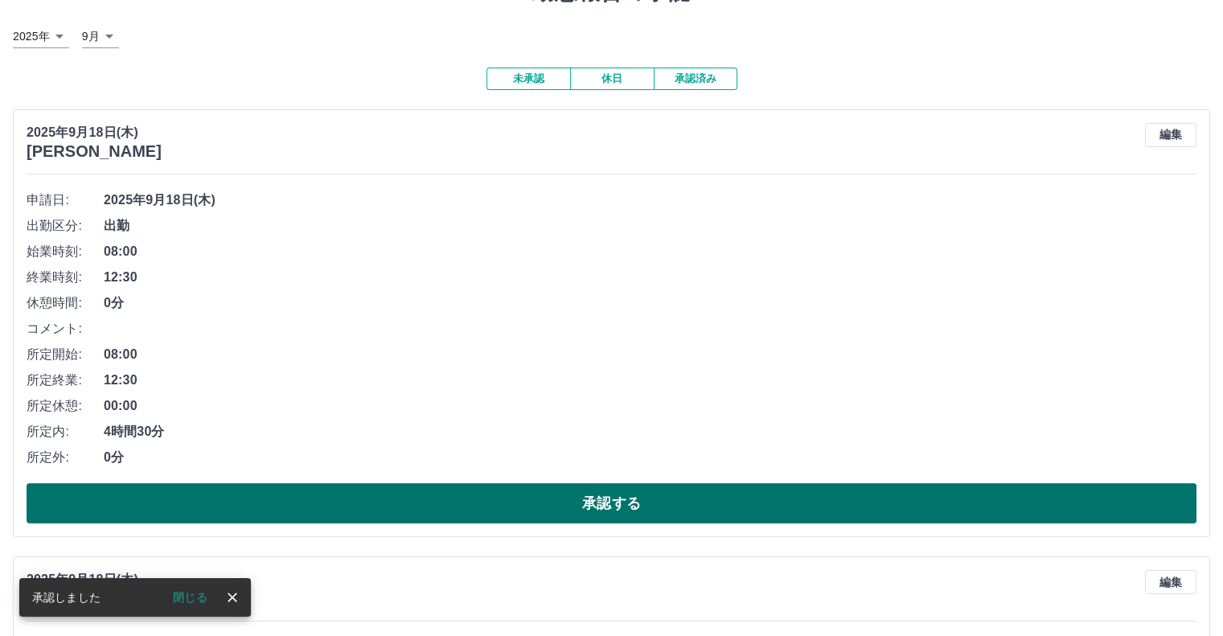
click at [589, 491] on button "承認する" at bounding box center [612, 503] width 1170 height 40
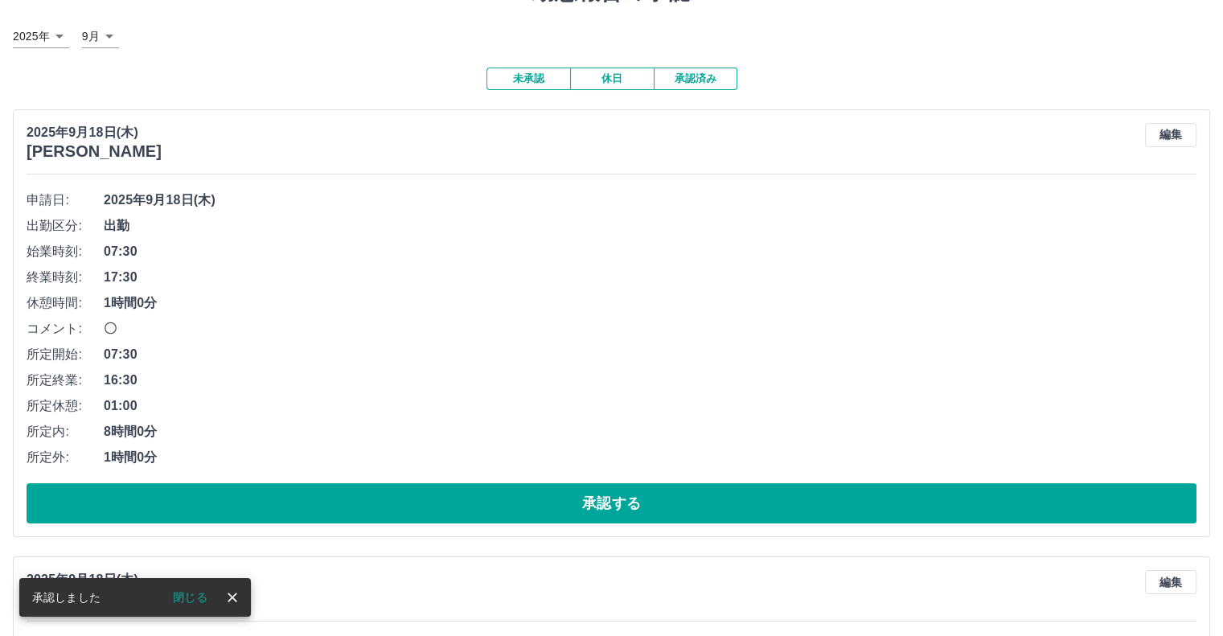
click at [589, 491] on button "承認する" at bounding box center [612, 503] width 1170 height 40
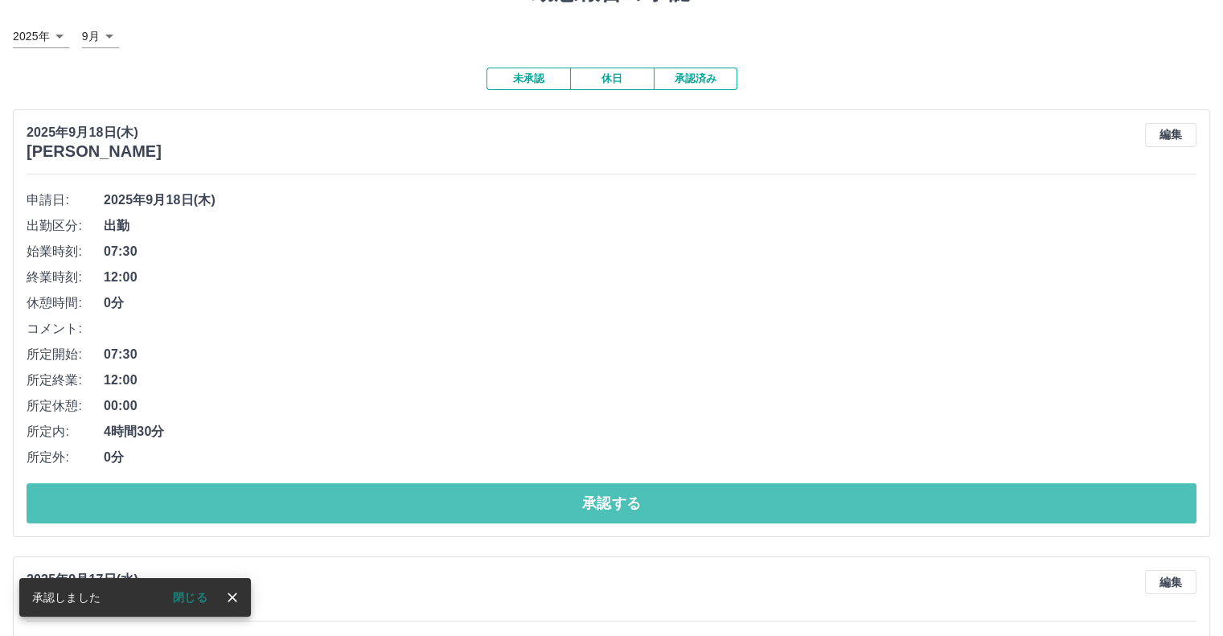
click at [589, 491] on button "承認する" at bounding box center [612, 503] width 1170 height 40
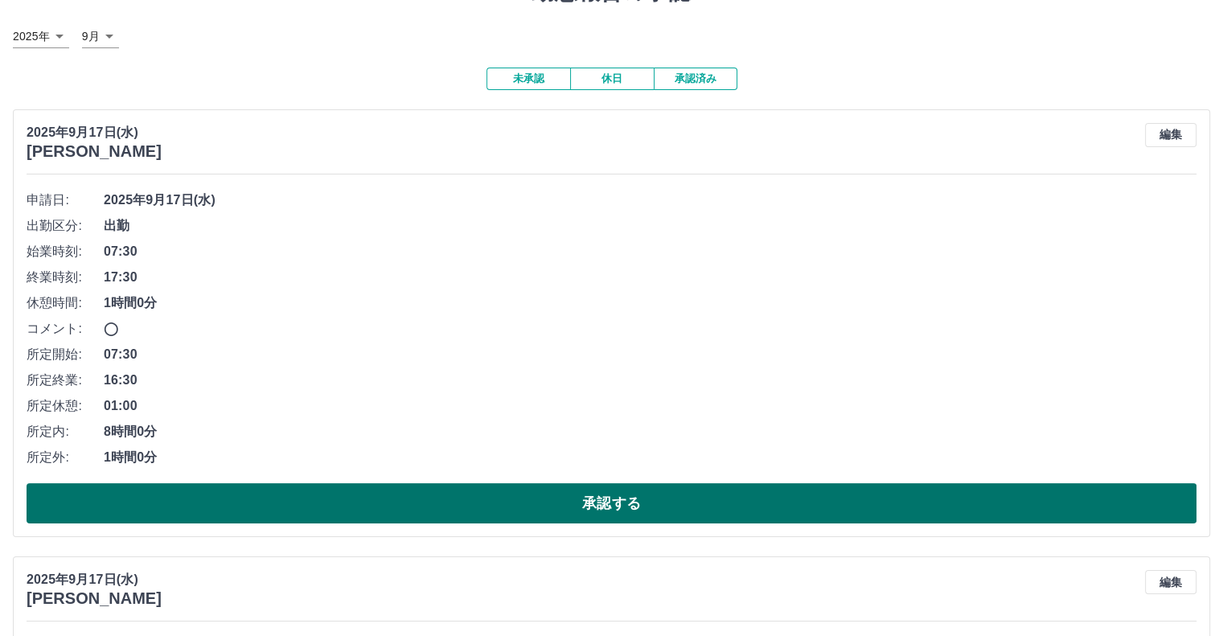
click at [589, 506] on button "承認する" at bounding box center [612, 503] width 1170 height 40
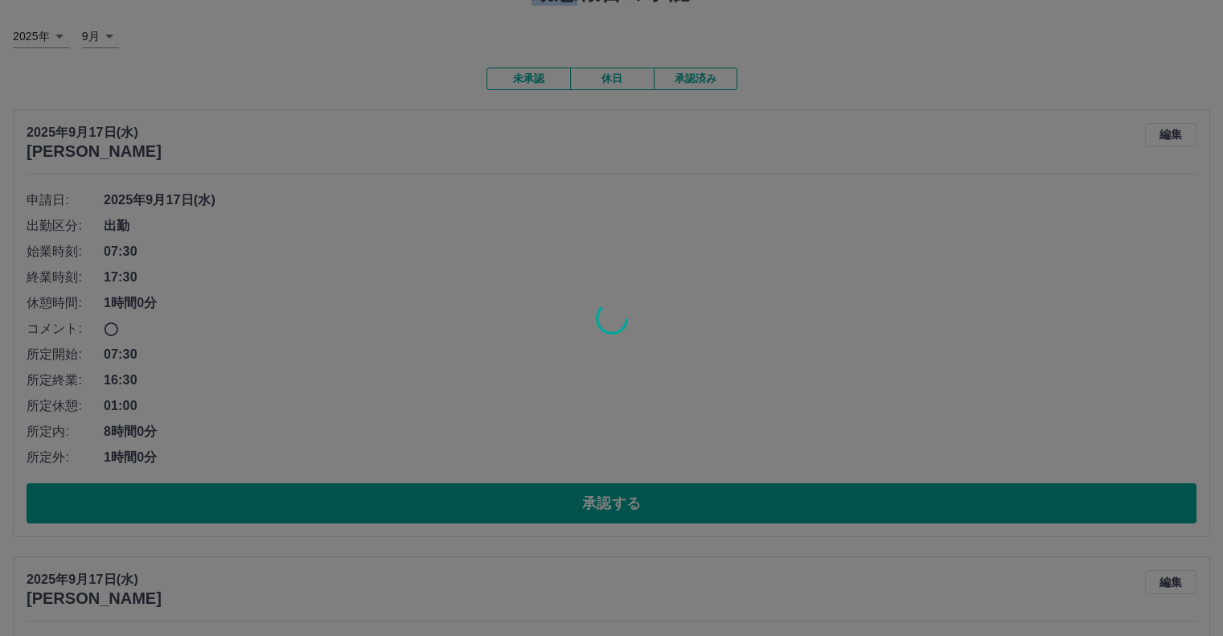
drag, startPoint x: 589, startPoint y: 506, endPoint x: 552, endPoint y: 511, distance: 37.4
click at [579, 507] on div at bounding box center [611, 318] width 1223 height 636
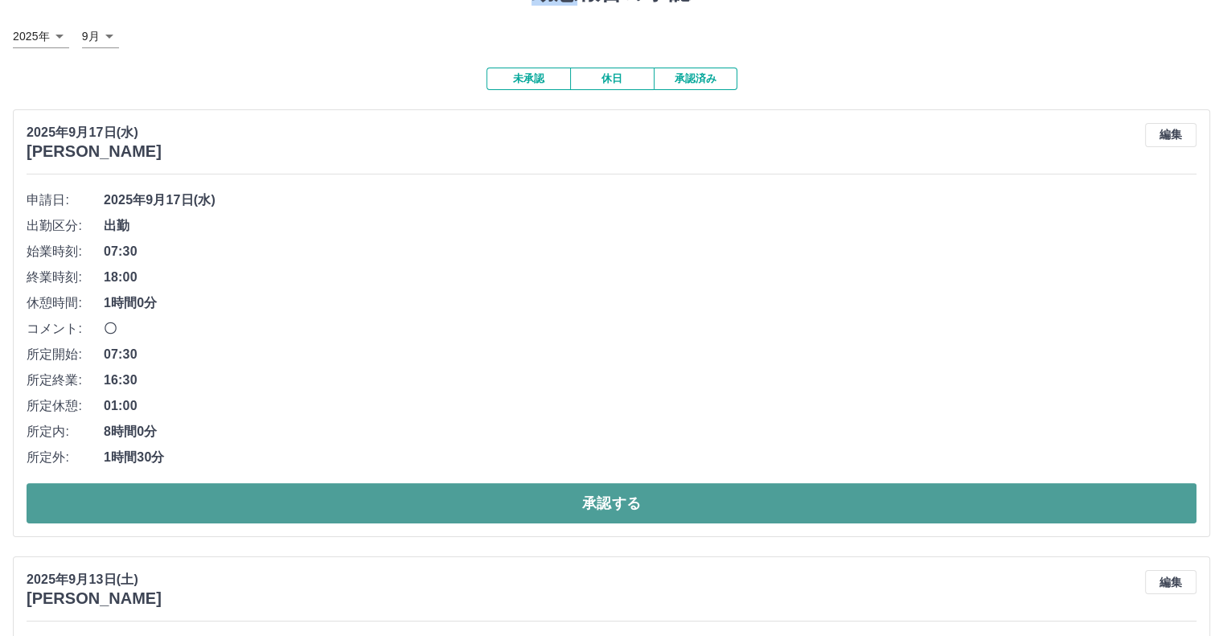
click at [582, 502] on button "承認する" at bounding box center [612, 503] width 1170 height 40
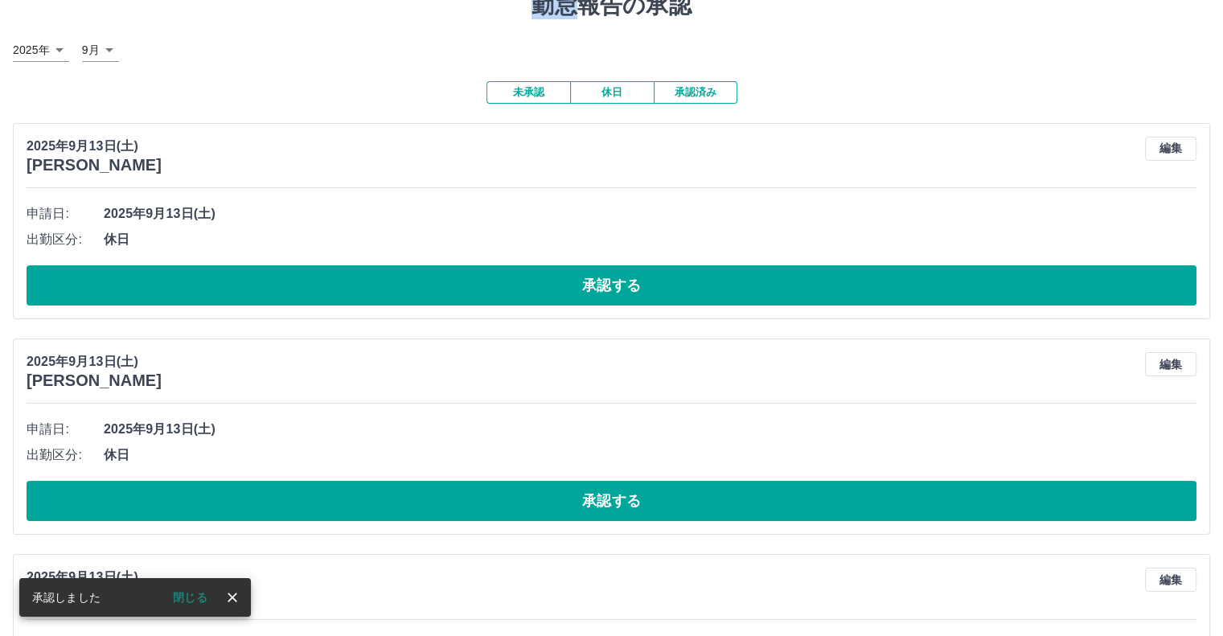
scroll to position [0, 0]
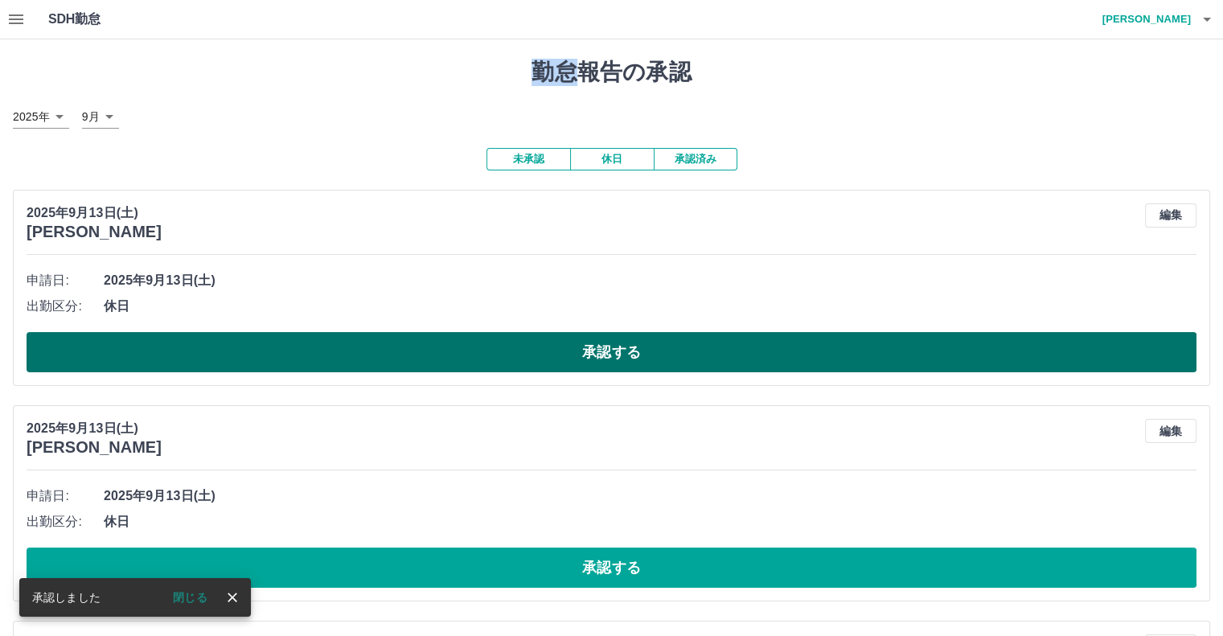
click at [606, 367] on button "承認する" at bounding box center [612, 352] width 1170 height 40
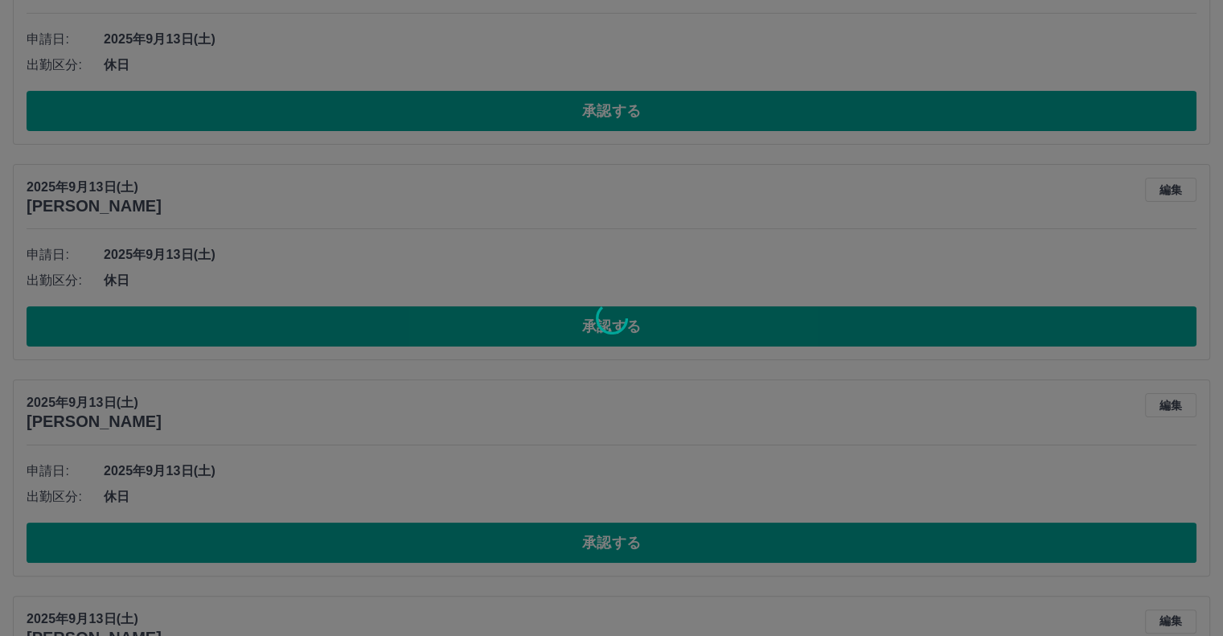
scroll to position [26, 0]
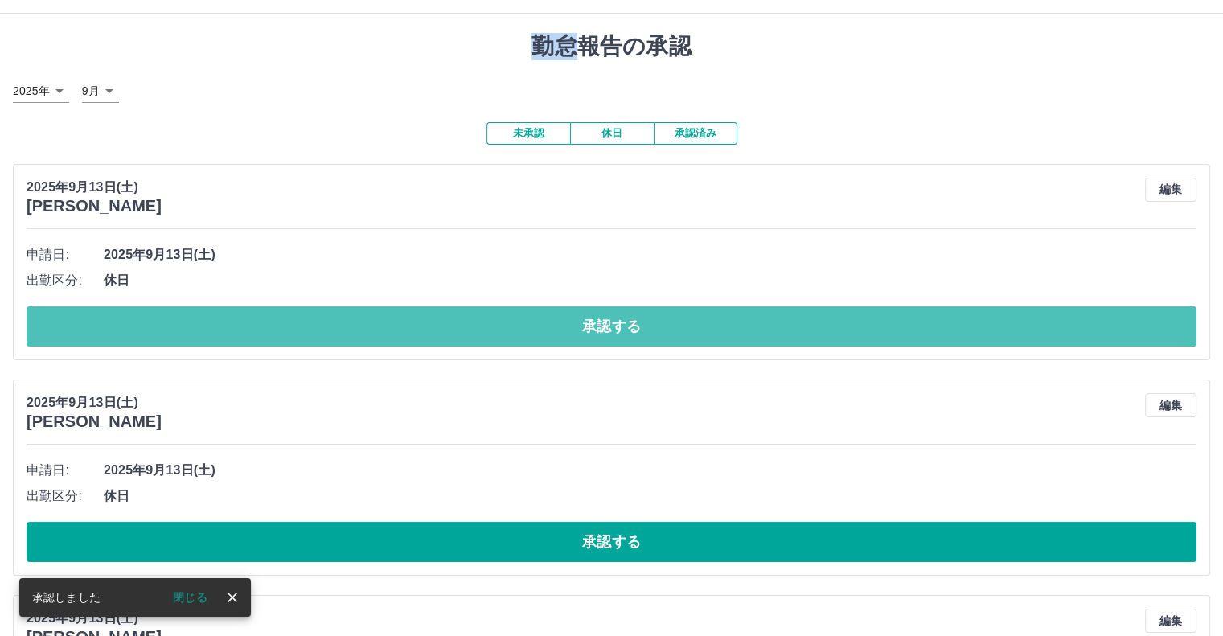
click at [600, 335] on button "承認する" at bounding box center [612, 326] width 1170 height 40
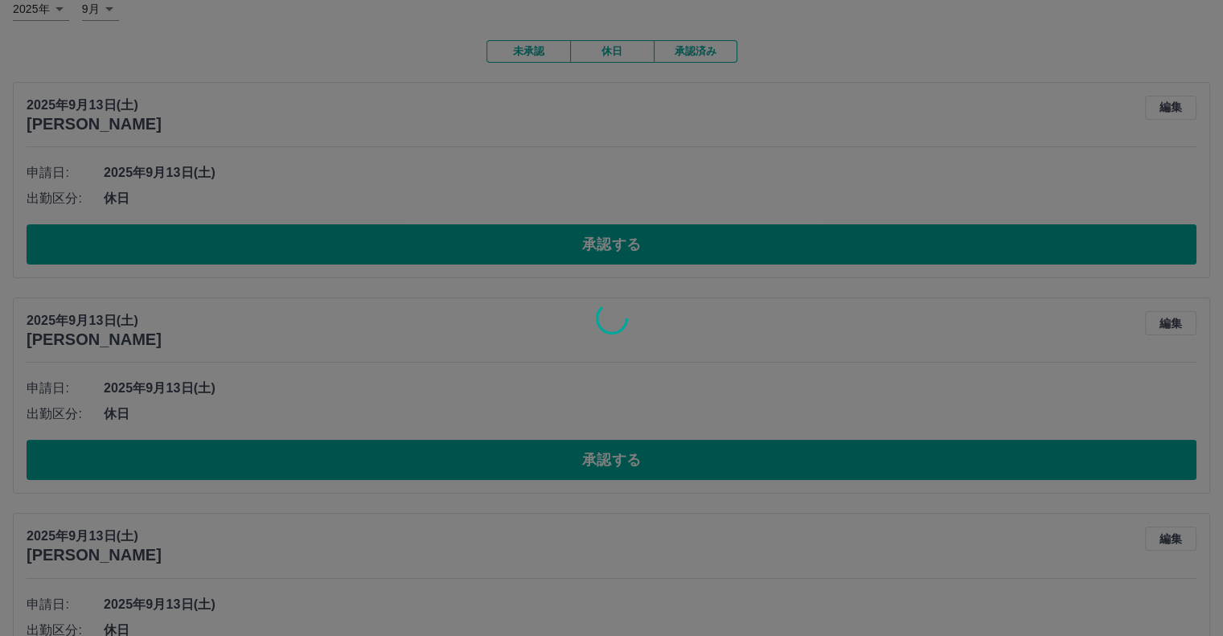
scroll to position [106, 0]
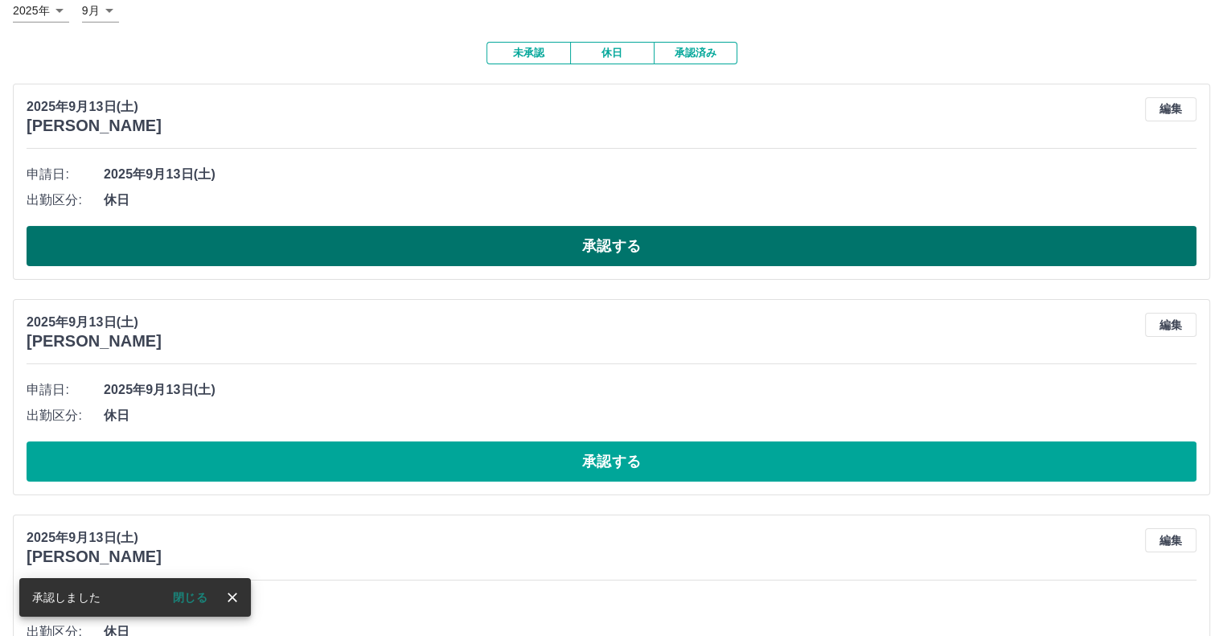
click at [594, 249] on button "承認する" at bounding box center [612, 246] width 1170 height 40
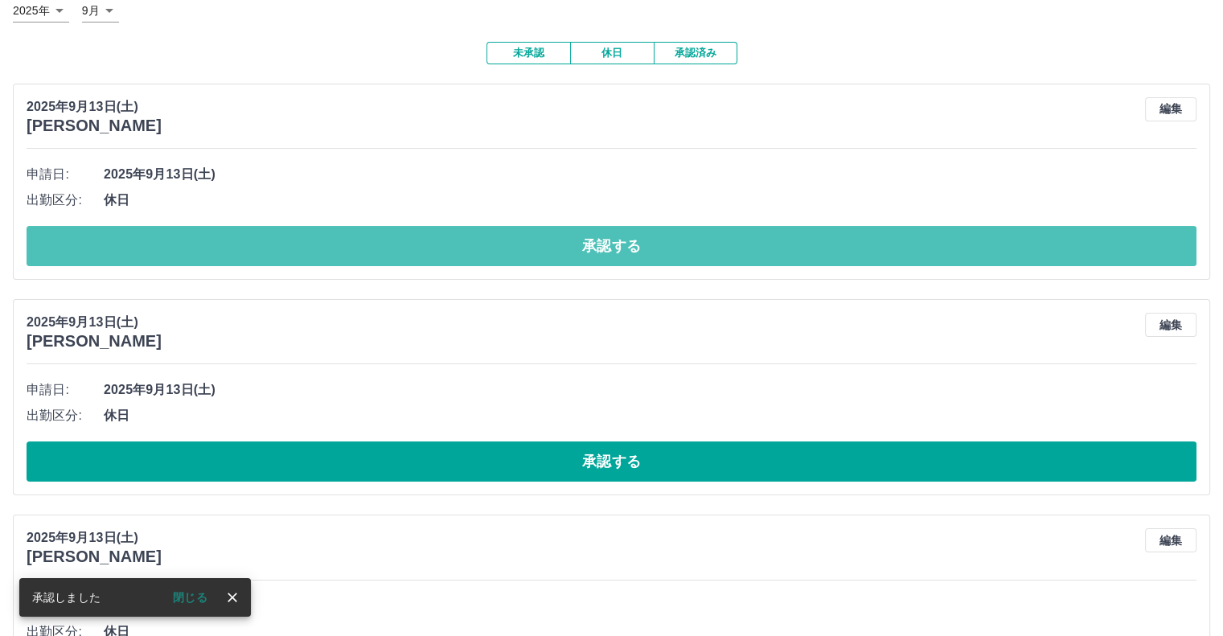
click at [594, 249] on button "承認する" at bounding box center [612, 246] width 1170 height 40
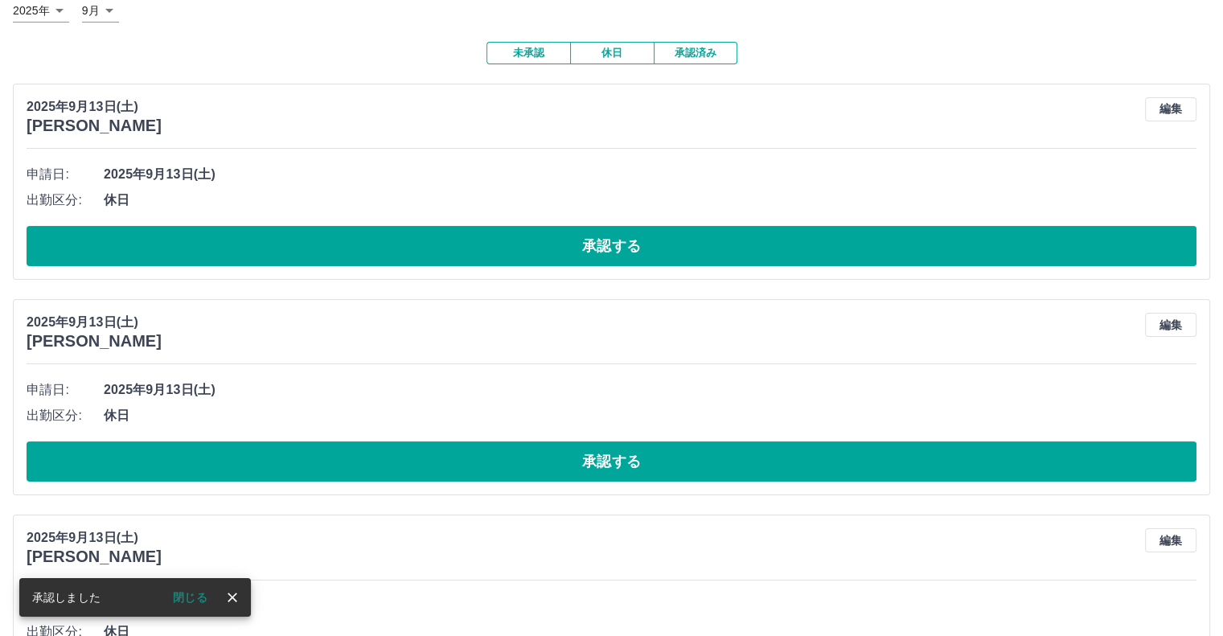
click at [594, 250] on button "承認する" at bounding box center [612, 246] width 1170 height 40
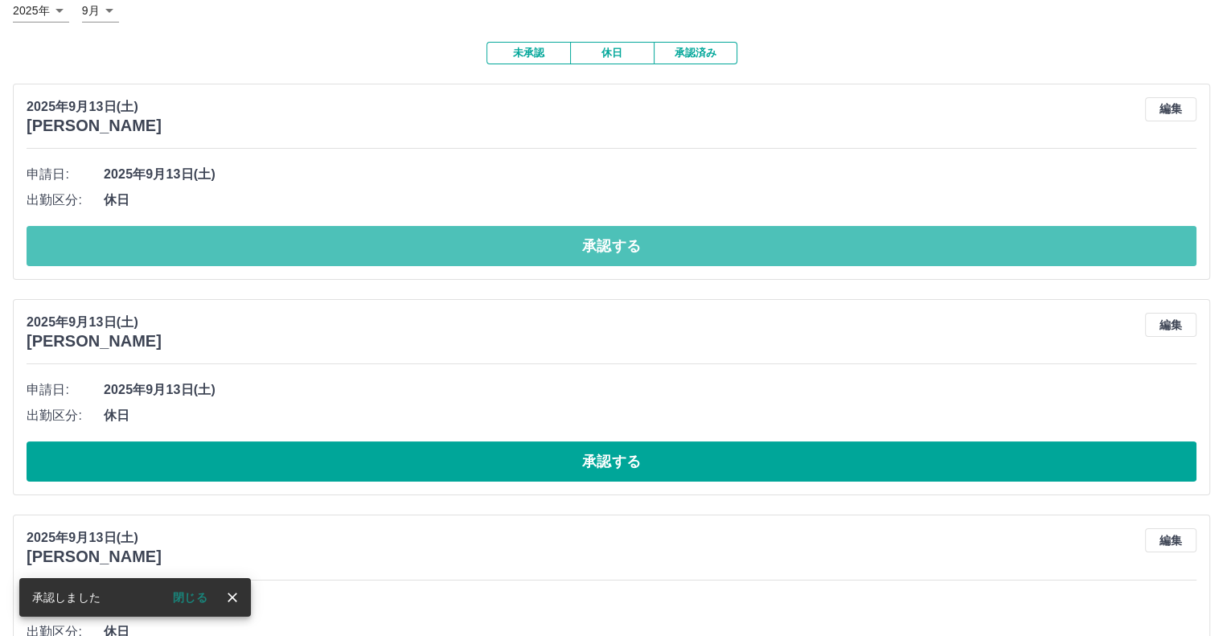
click at [594, 255] on button "承認する" at bounding box center [612, 246] width 1170 height 40
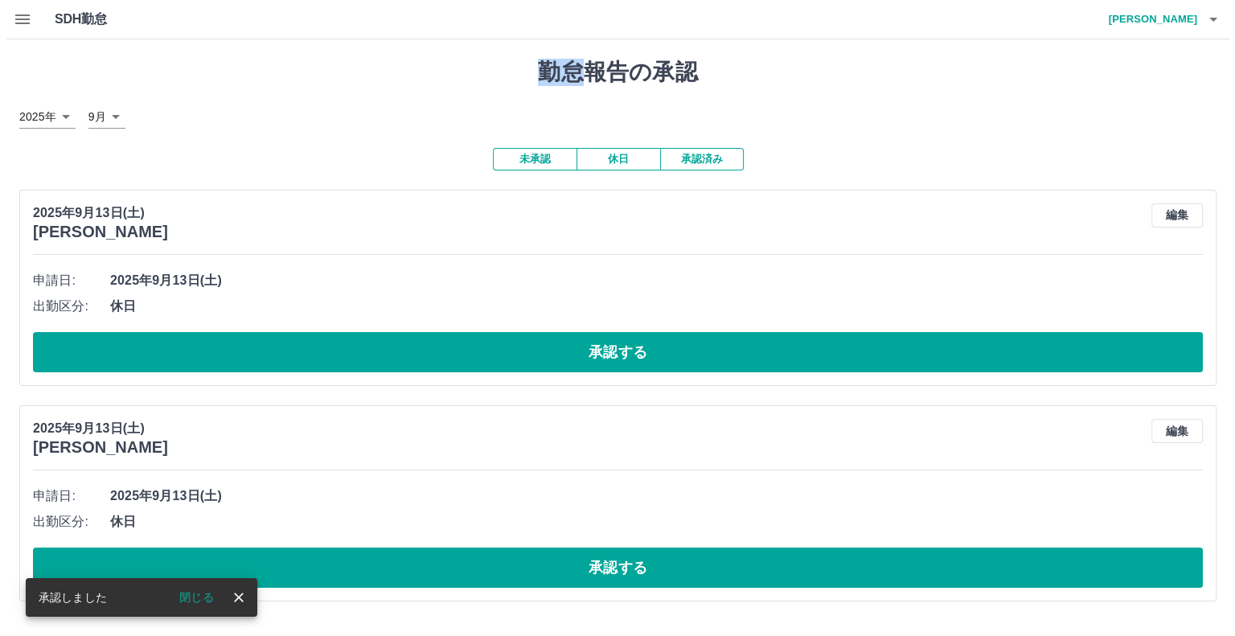
scroll to position [0, 0]
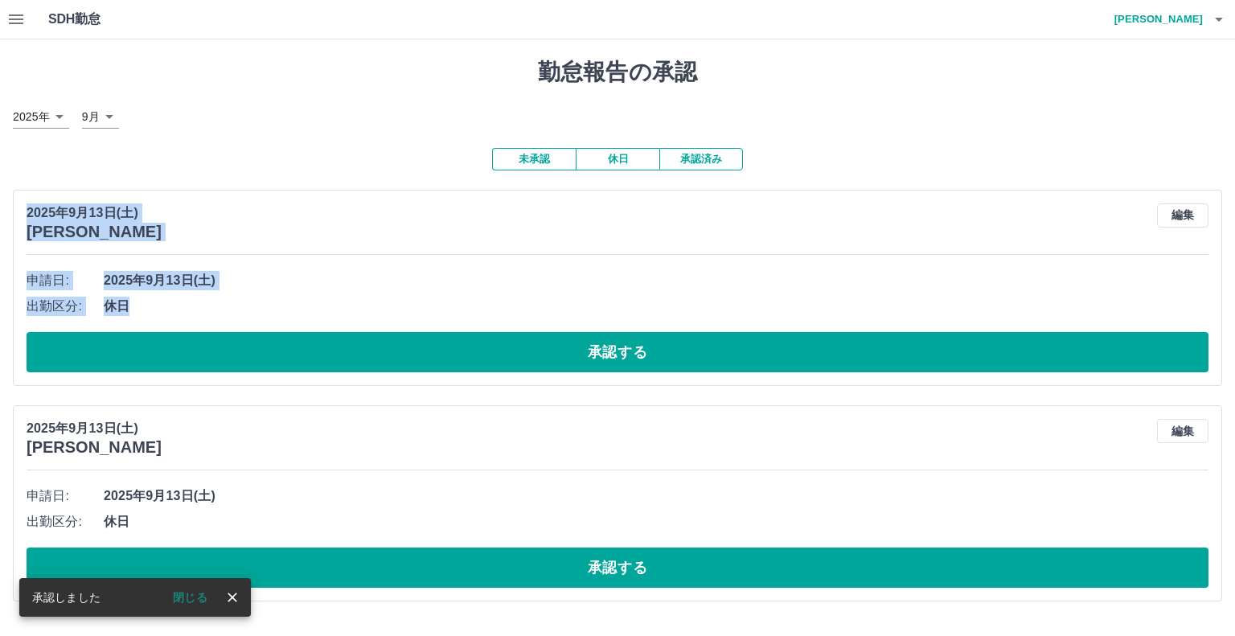
drag, startPoint x: 611, startPoint y: 260, endPoint x: 618, endPoint y: 319, distance: 59.9
click at [618, 319] on div "2025年9月13日(土) 井手　七彩 編集 申請日: 2025年9月13日(土) 出勤区分: 休日 承認する" at bounding box center [618, 288] width 1210 height 196
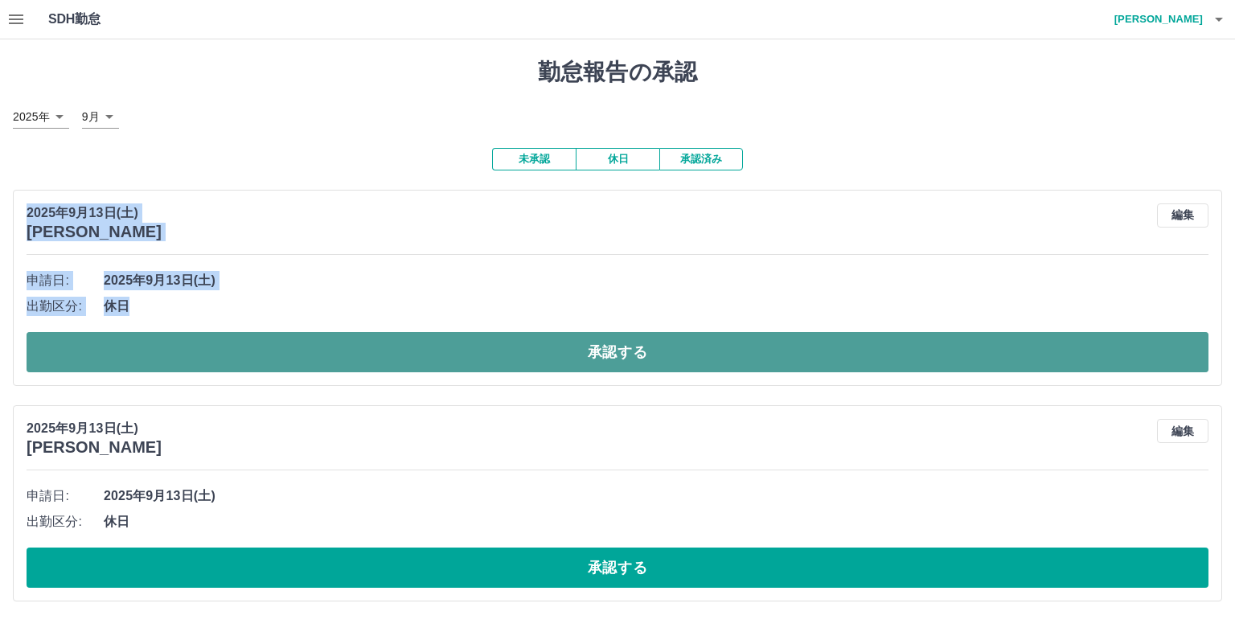
click at [626, 341] on button "承認する" at bounding box center [618, 352] width 1182 height 40
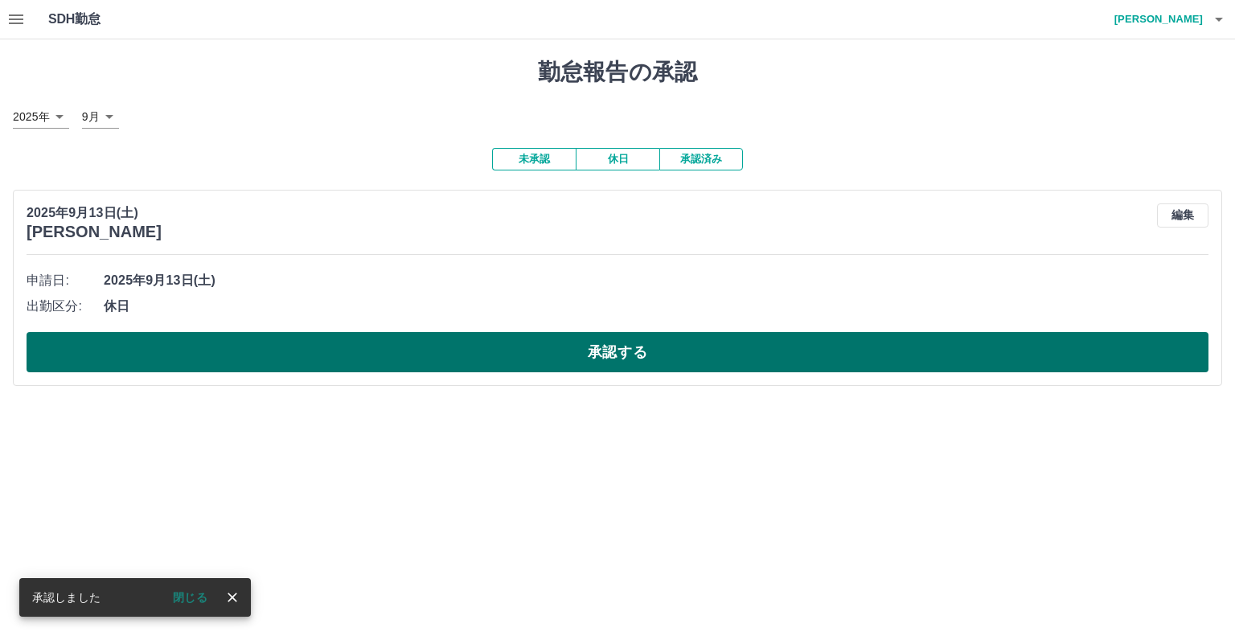
click at [617, 353] on button "承認する" at bounding box center [618, 352] width 1182 height 40
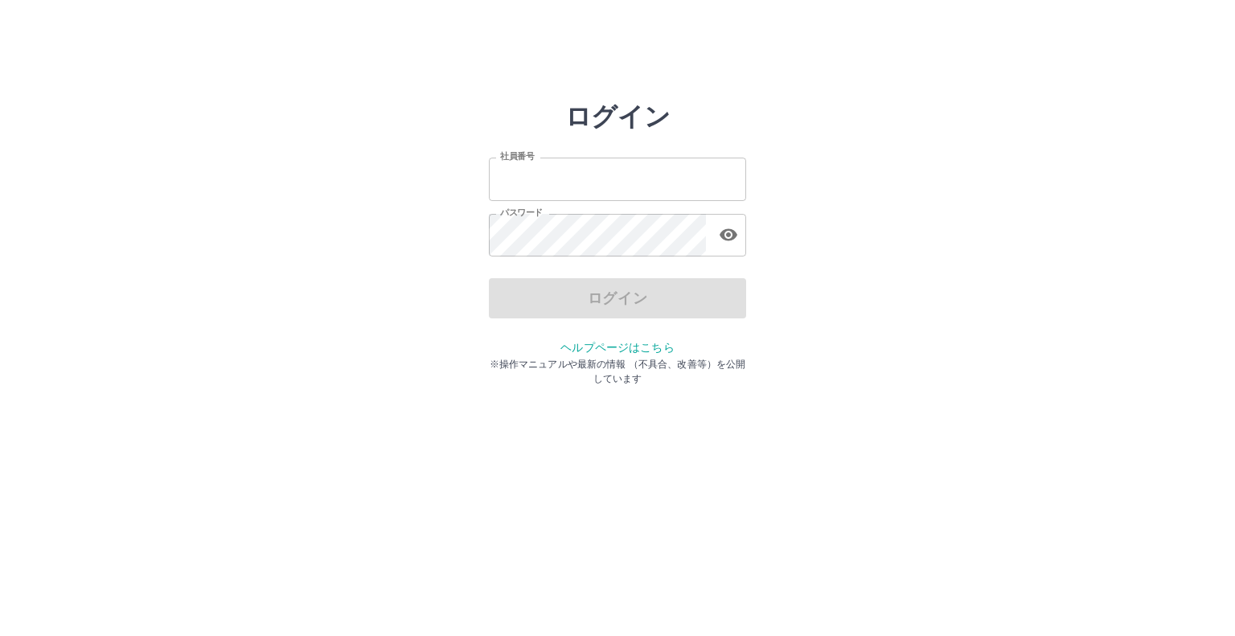
type input "*******"
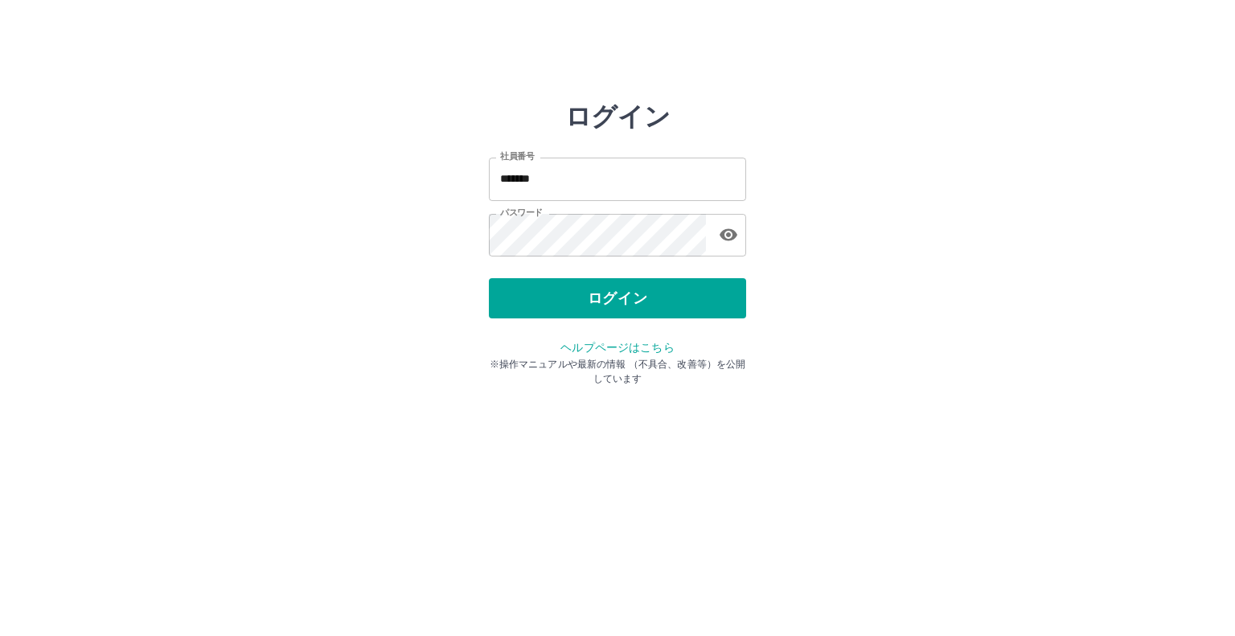
click at [703, 310] on div "ログイン" at bounding box center [617, 298] width 257 height 40
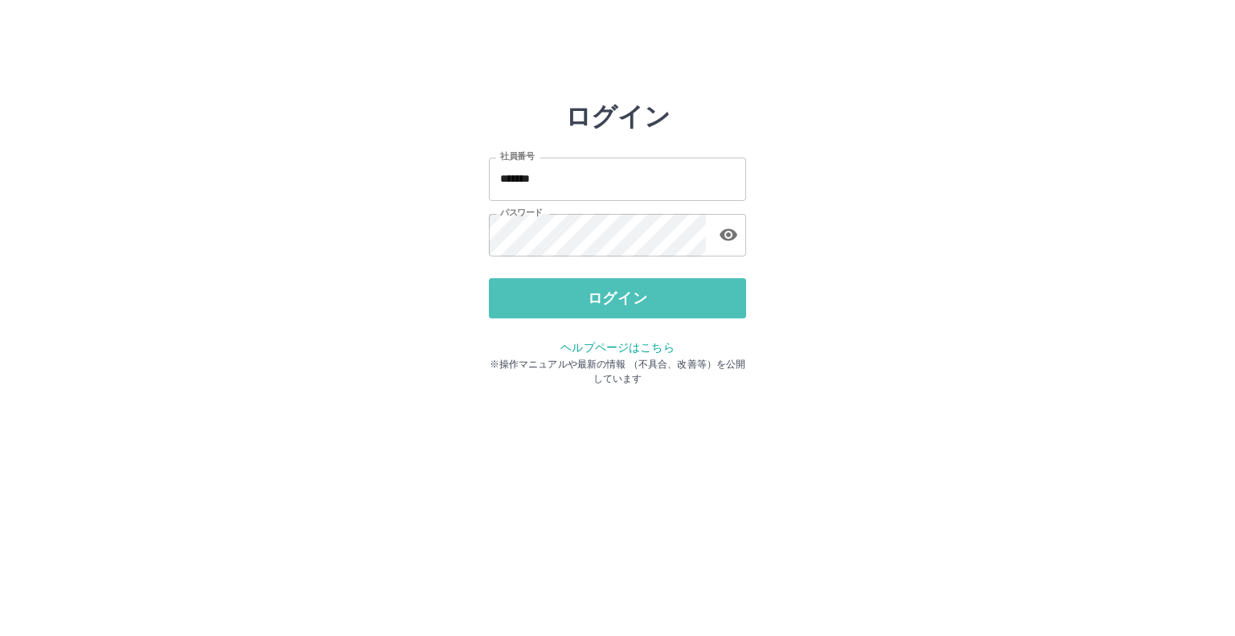
click at [703, 310] on button "ログイン" at bounding box center [617, 298] width 257 height 40
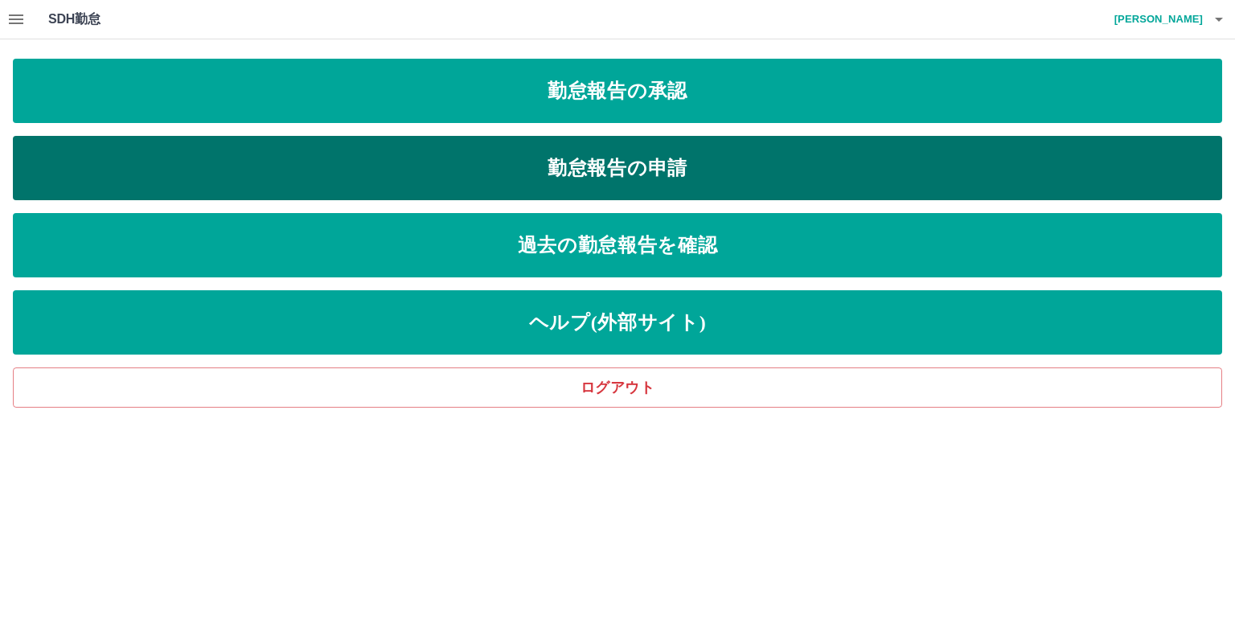
click at [766, 192] on link "勤怠報告の申請" at bounding box center [618, 168] width 1210 height 64
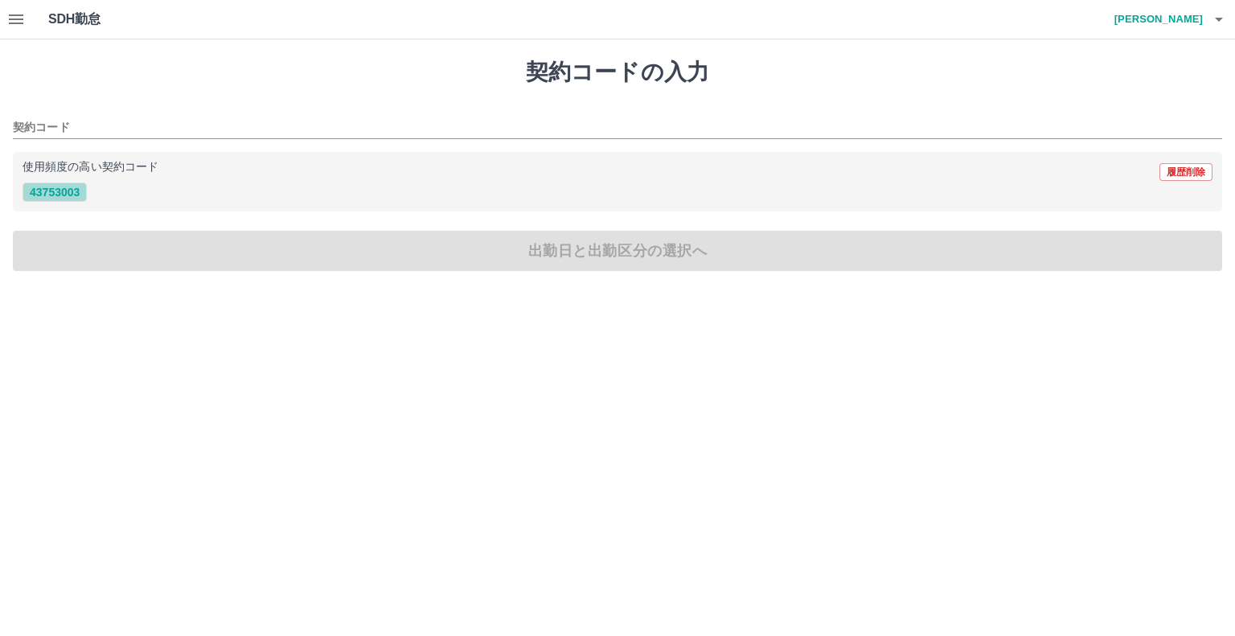
click at [41, 192] on button "43753003" at bounding box center [55, 192] width 64 height 19
type input "********"
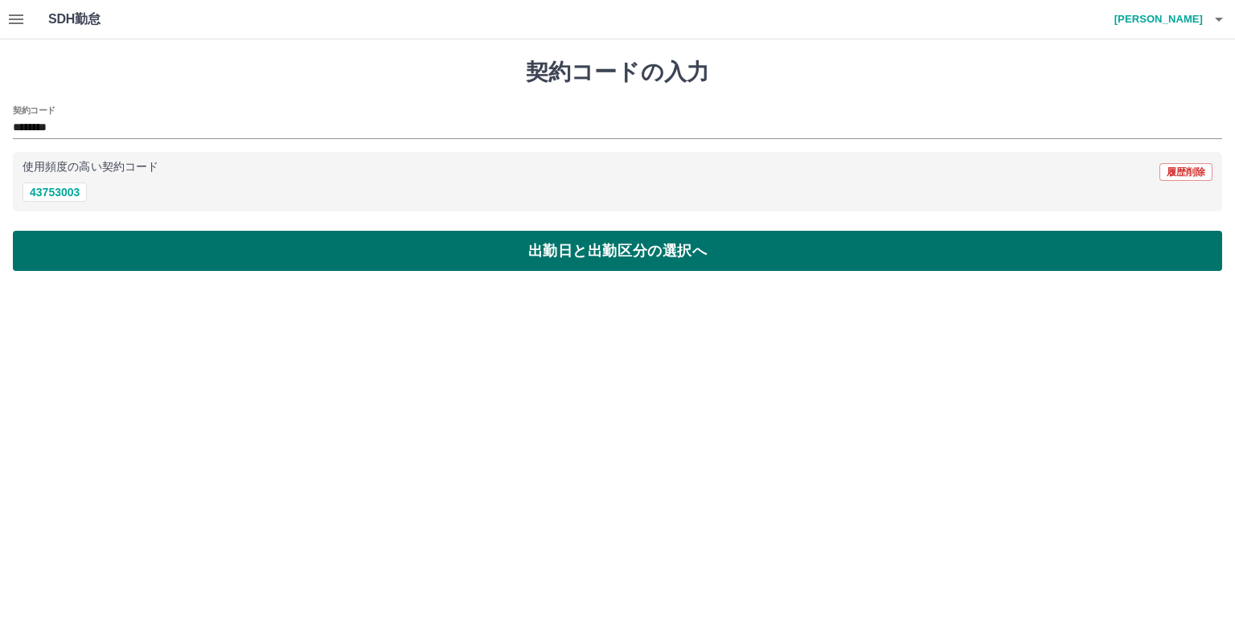
click at [134, 247] on button "出勤日と出勤区分の選択へ" at bounding box center [618, 251] width 1210 height 40
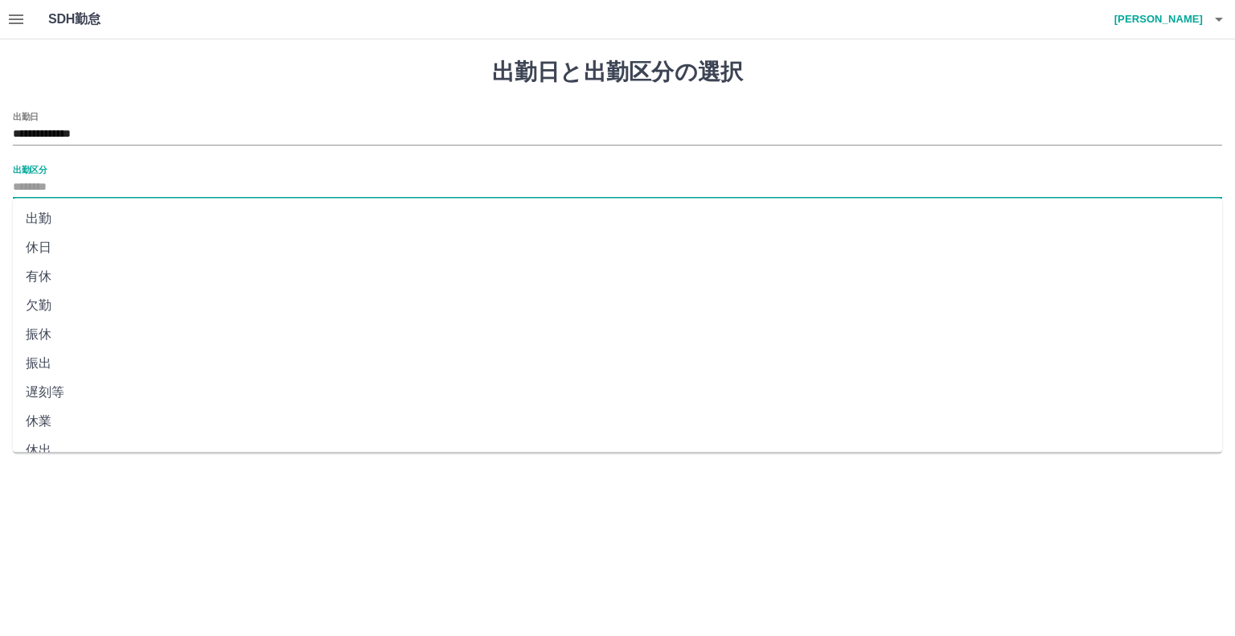
click at [101, 182] on input "出勤区分" at bounding box center [618, 188] width 1210 height 20
click at [87, 219] on li "出勤" at bounding box center [618, 218] width 1210 height 29
type input "**"
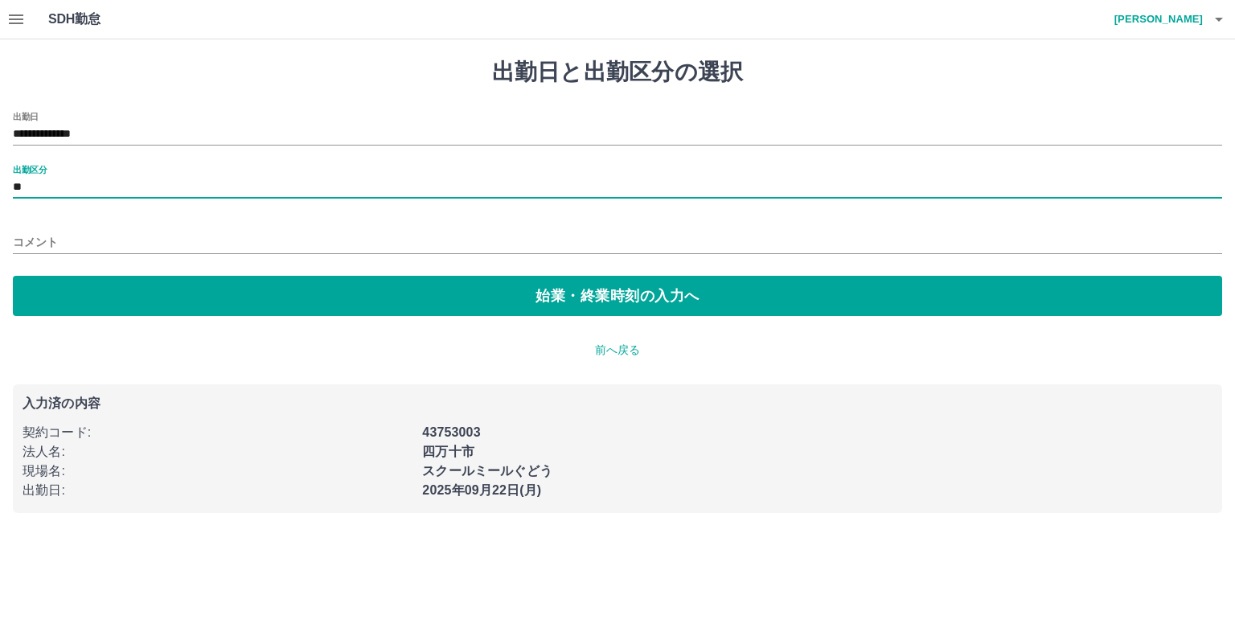
click at [97, 242] on input "コメント" at bounding box center [618, 242] width 1210 height 23
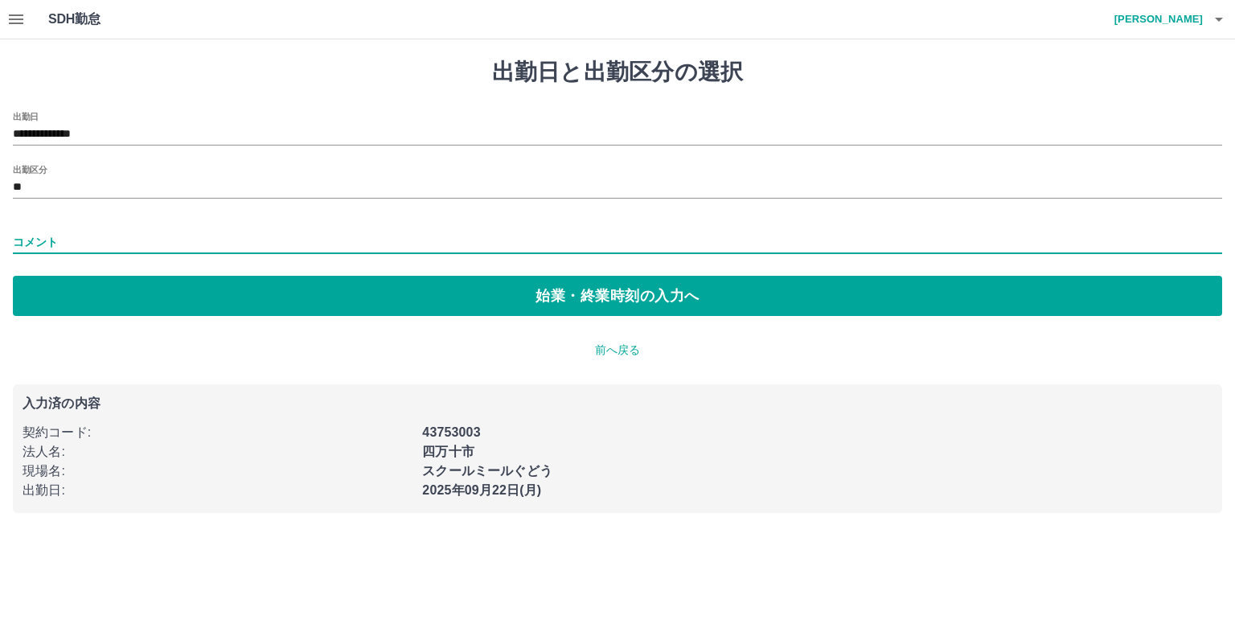
type input "*"
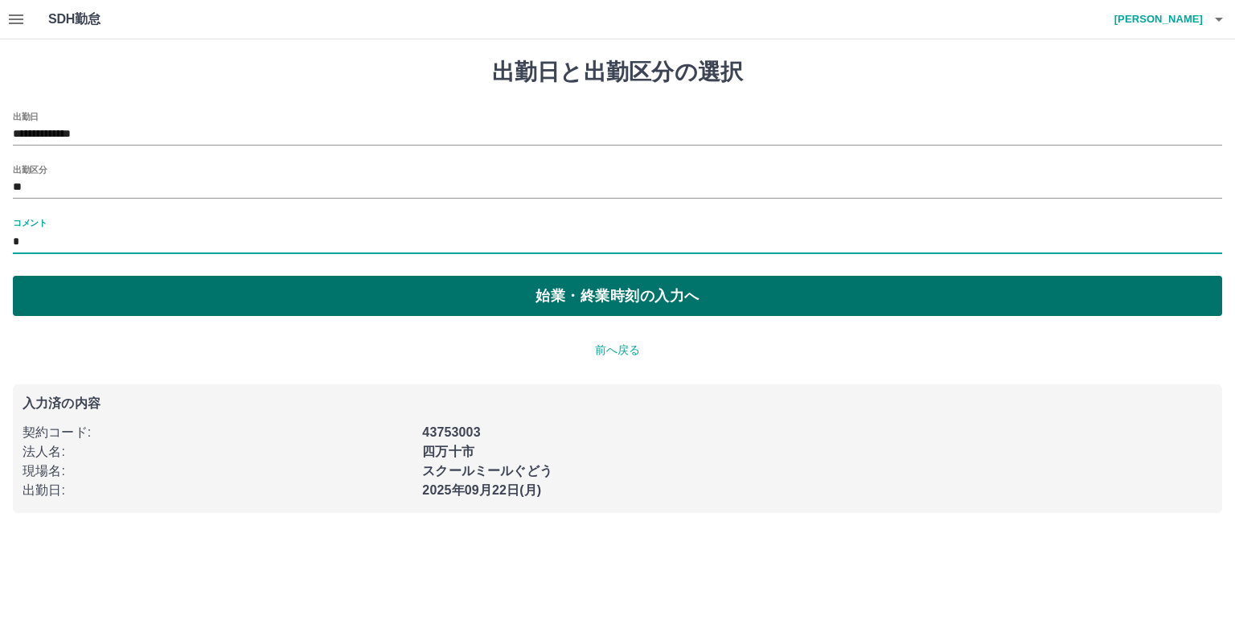
click at [154, 306] on button "始業・終業時刻の入力へ" at bounding box center [618, 296] width 1210 height 40
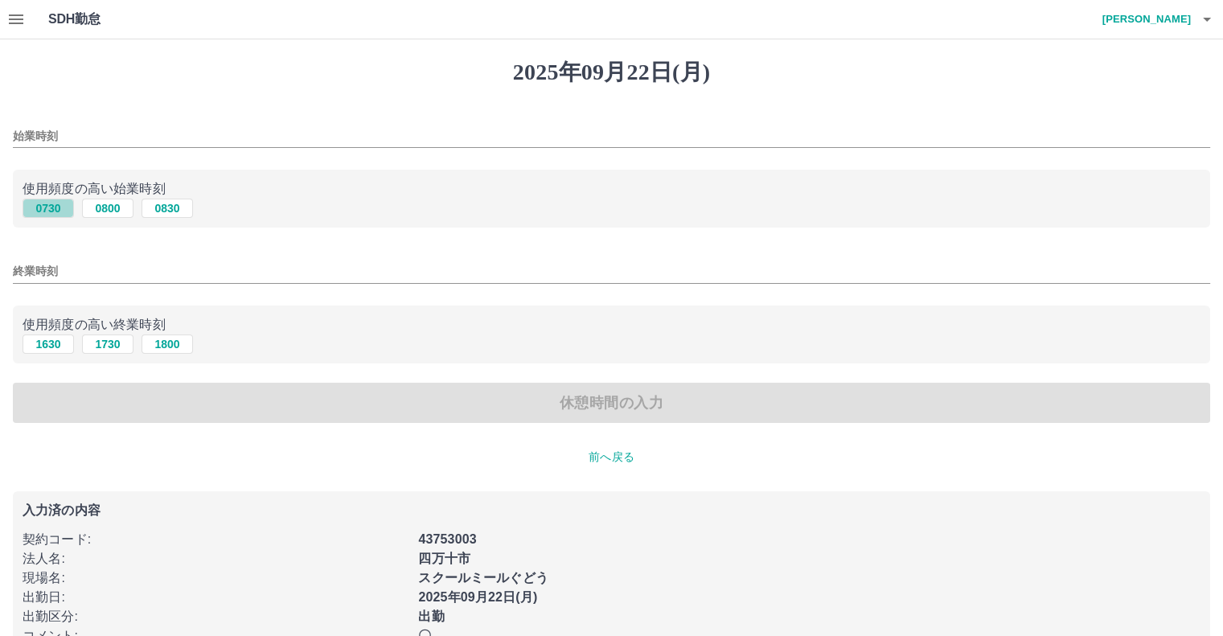
click at [35, 205] on button "0730" at bounding box center [48, 208] width 51 height 19
type input "****"
click at [116, 347] on button "1730" at bounding box center [107, 344] width 51 height 19
type input "****"
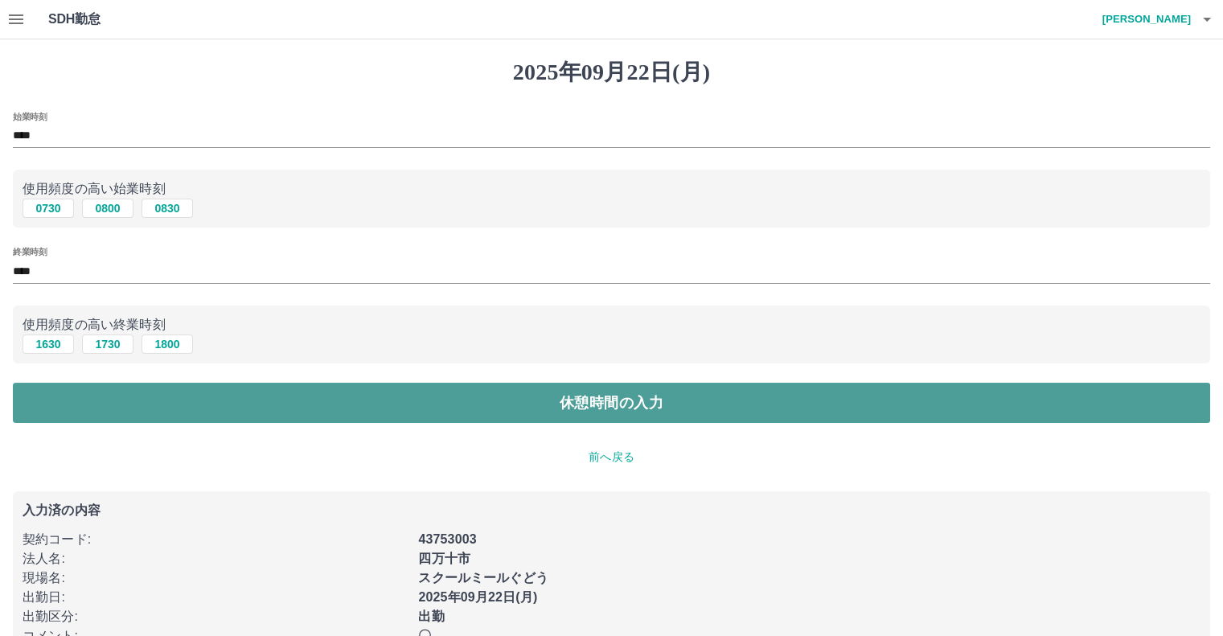
click at [203, 409] on button "休憩時間の入力" at bounding box center [612, 403] width 1198 height 40
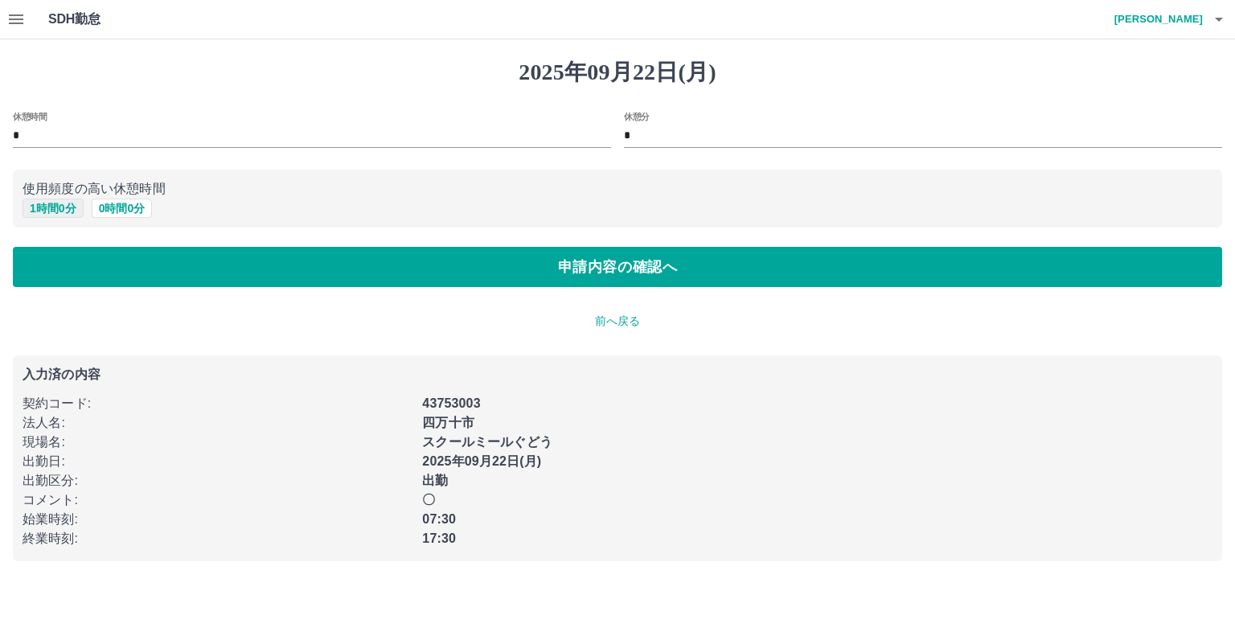
click at [68, 206] on button "1 時間 0 分" at bounding box center [53, 208] width 61 height 19
type input "*"
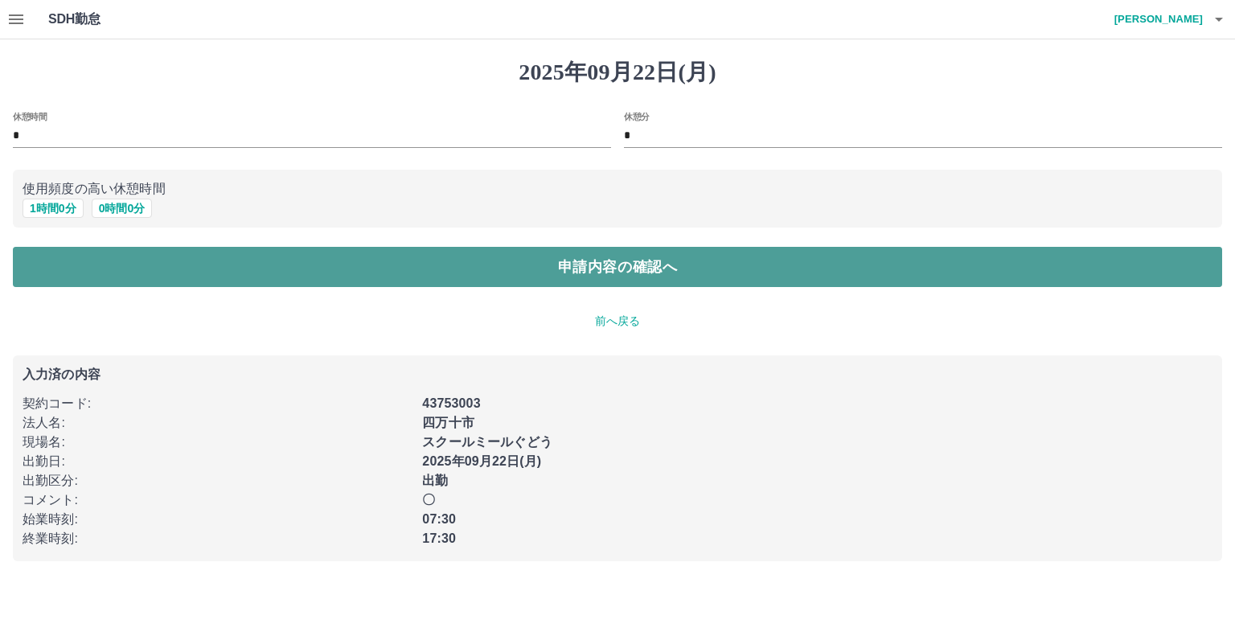
click at [125, 273] on button "申請内容の確認へ" at bounding box center [618, 267] width 1210 height 40
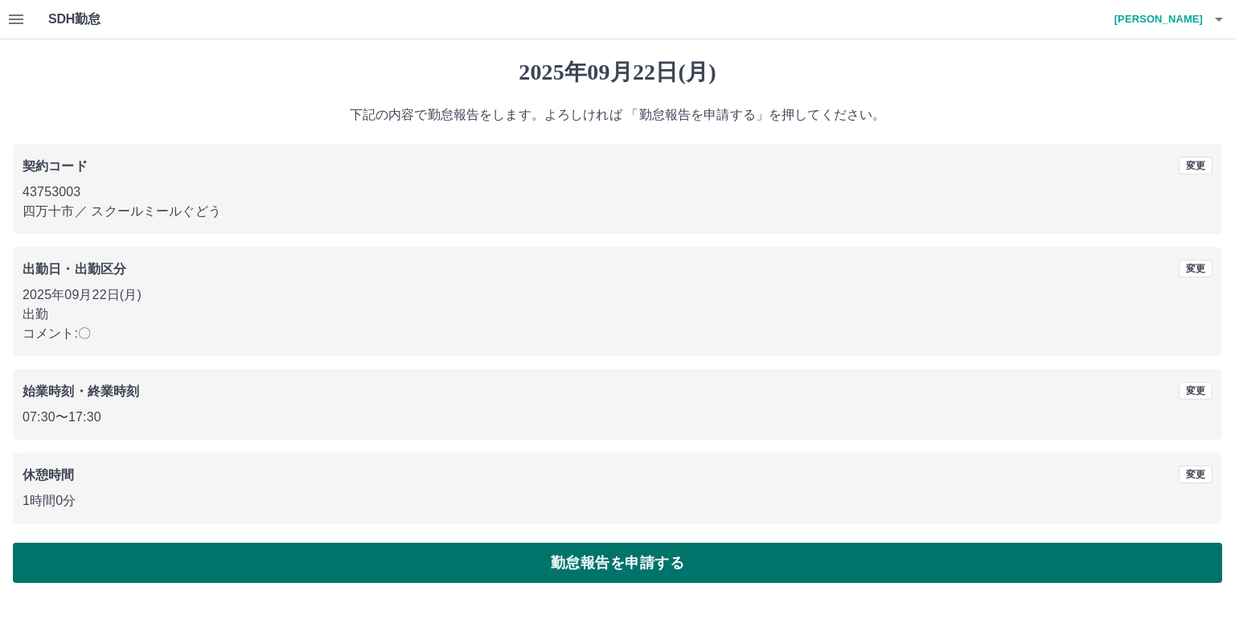
click at [487, 577] on button "勤怠報告を申請する" at bounding box center [618, 563] width 1210 height 40
